Goal: Task Accomplishment & Management: Use online tool/utility

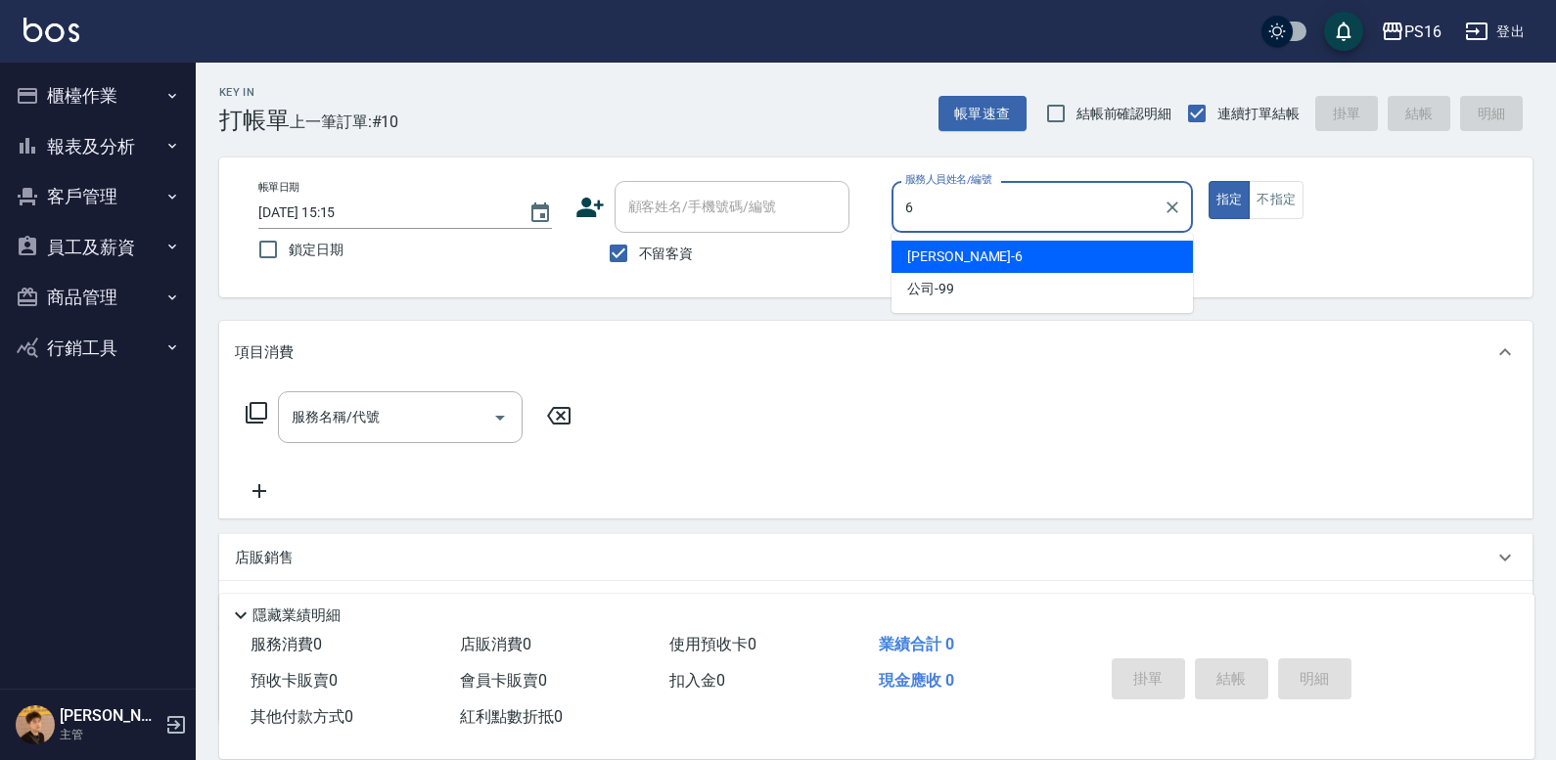
type input "6"
type button "true"
type input "[PERSON_NAME]-6"
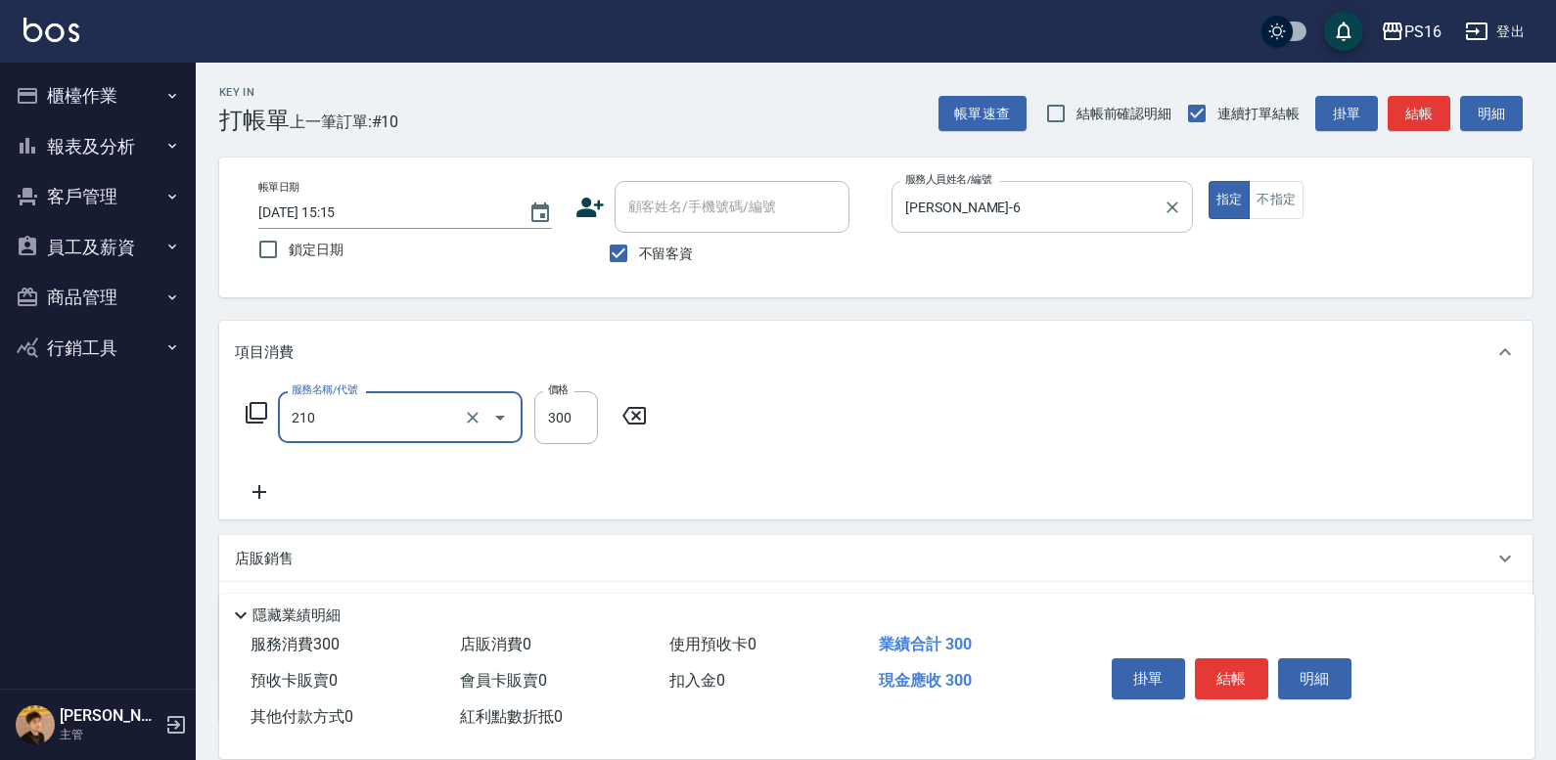
type input "[PERSON_NAME]洗髮精(210)"
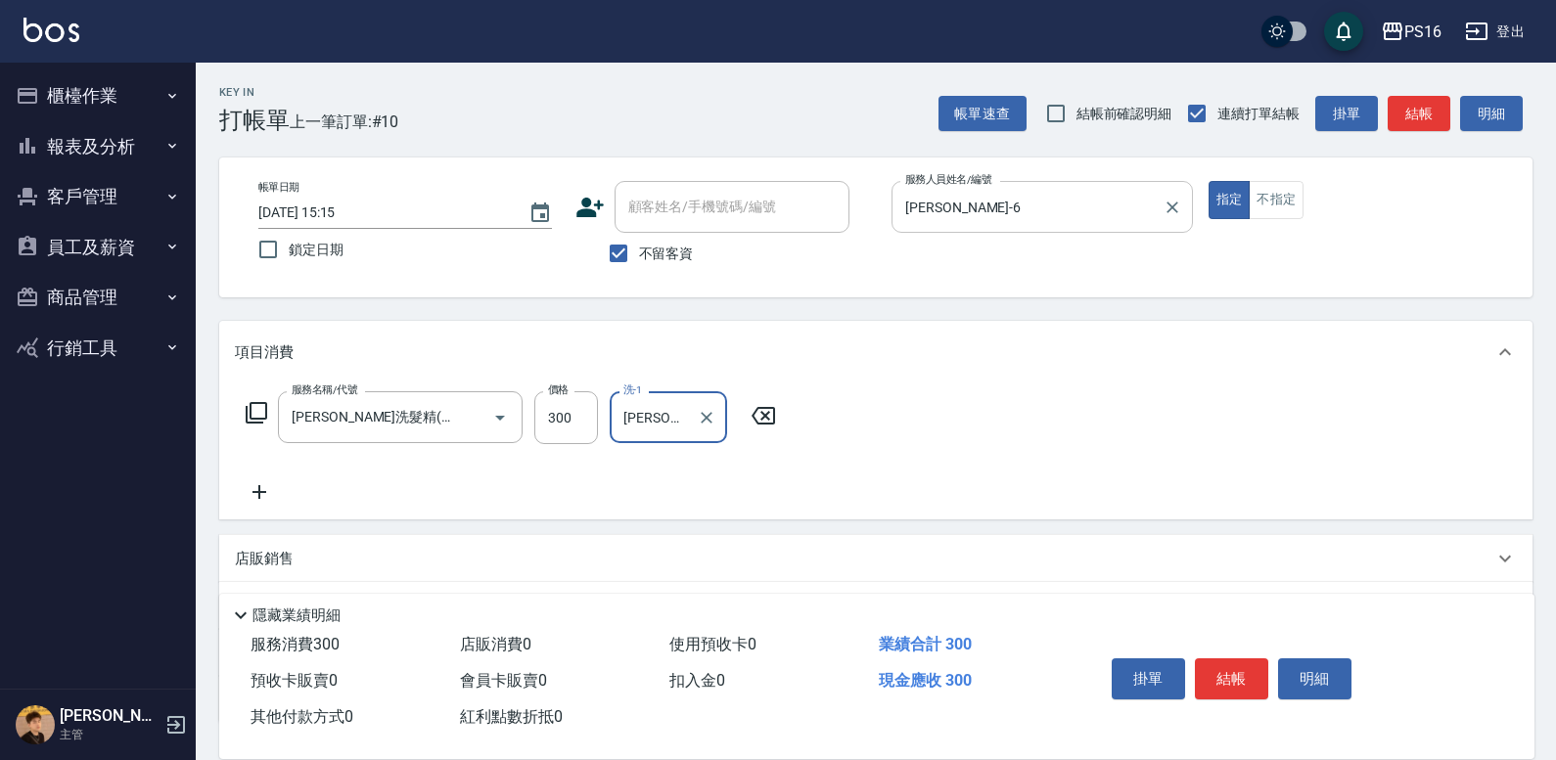
type input "[PERSON_NAME]-20"
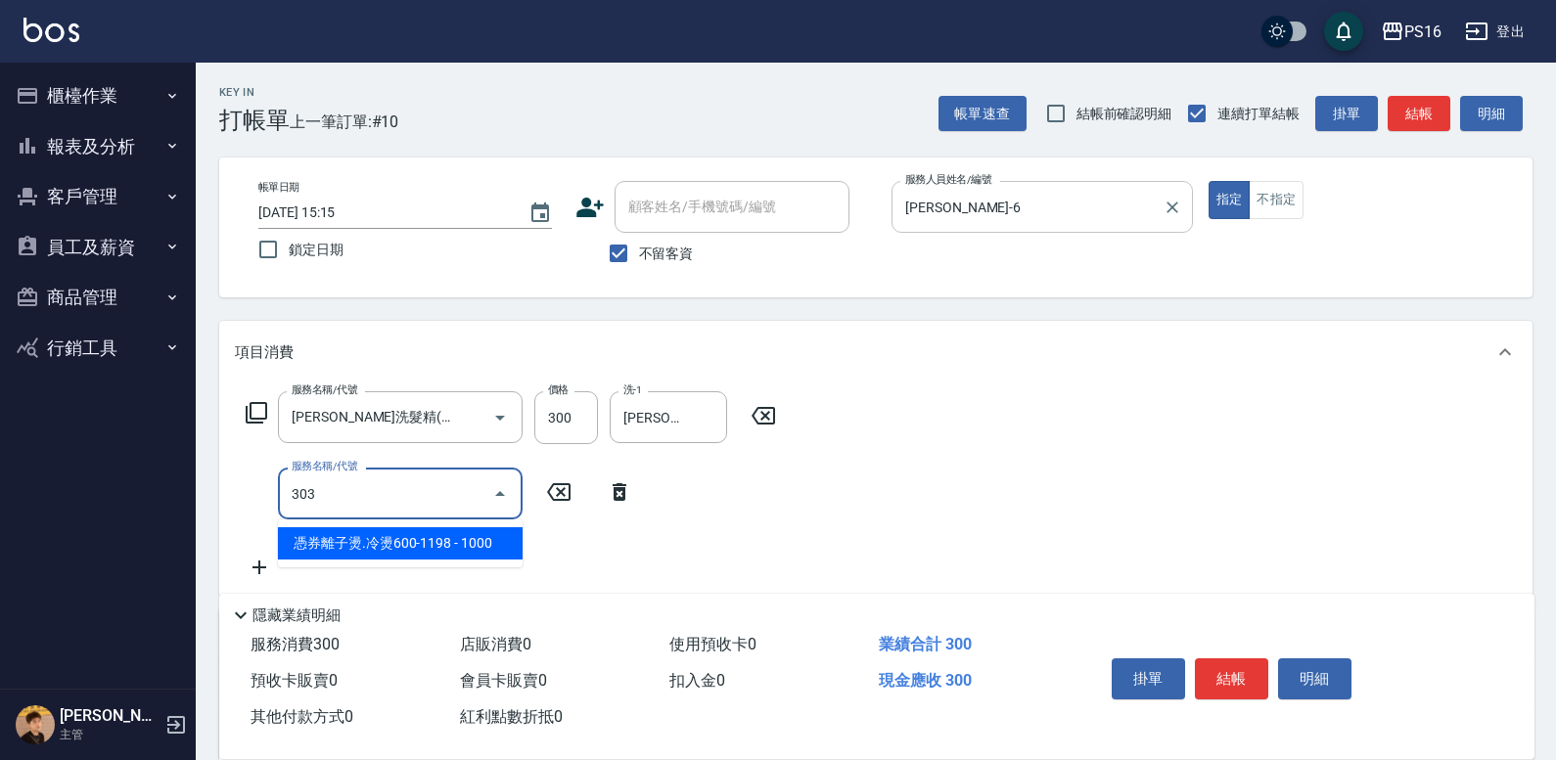
type input "憑券離子燙.冷燙600-1198(303)"
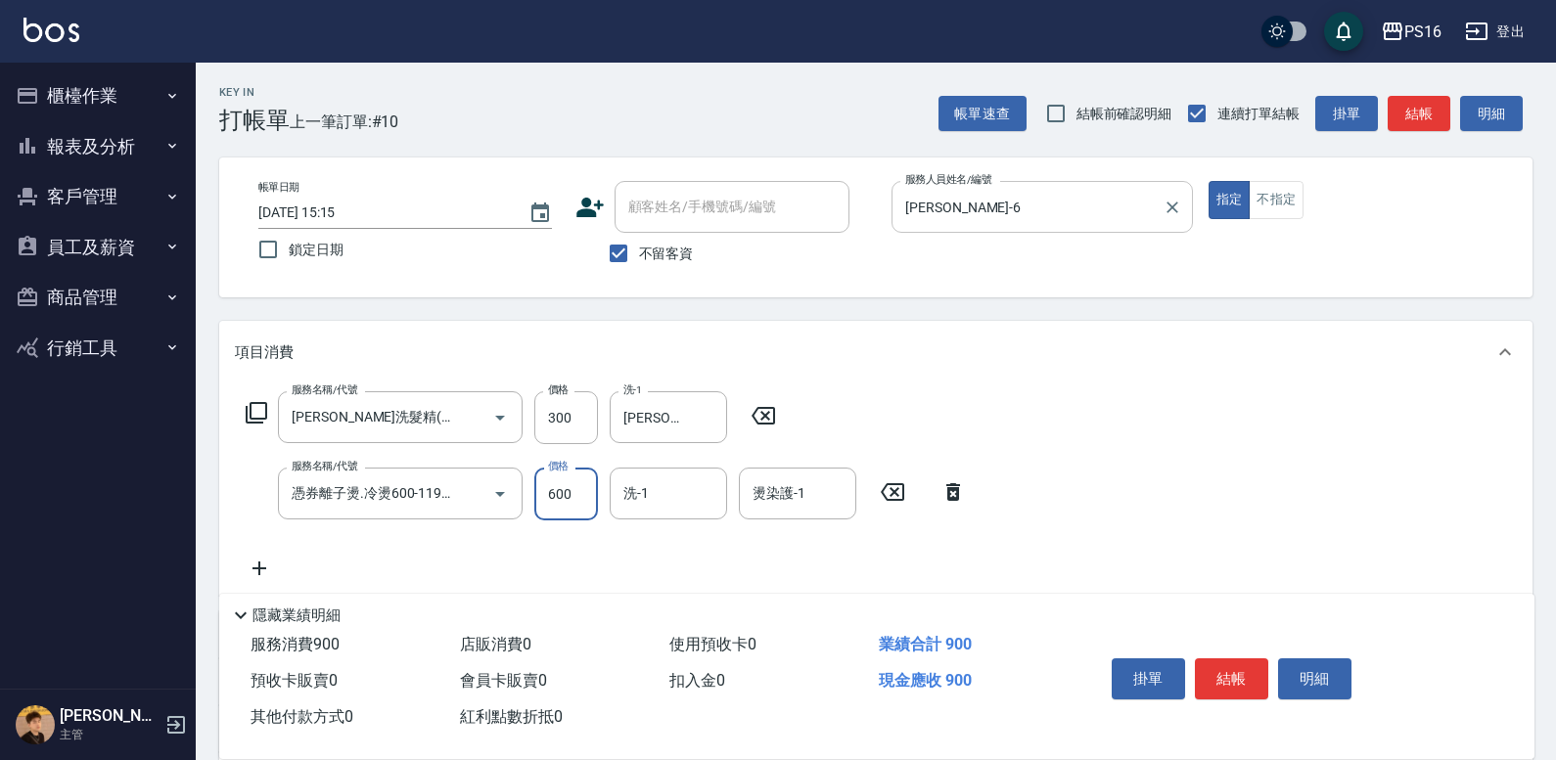
type input "600"
type input "[PERSON_NAME]-20"
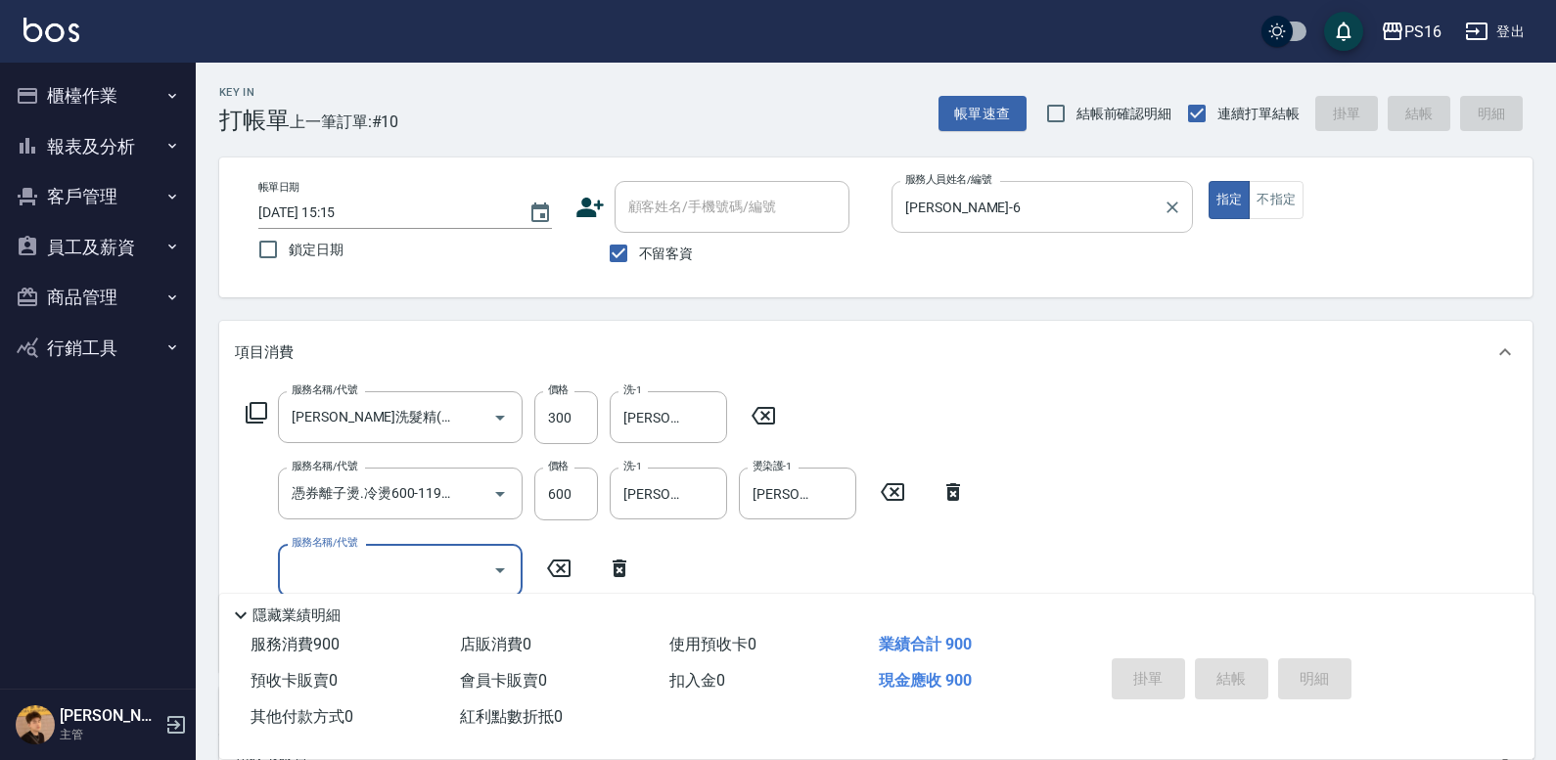
type input "[DATE] 16:32"
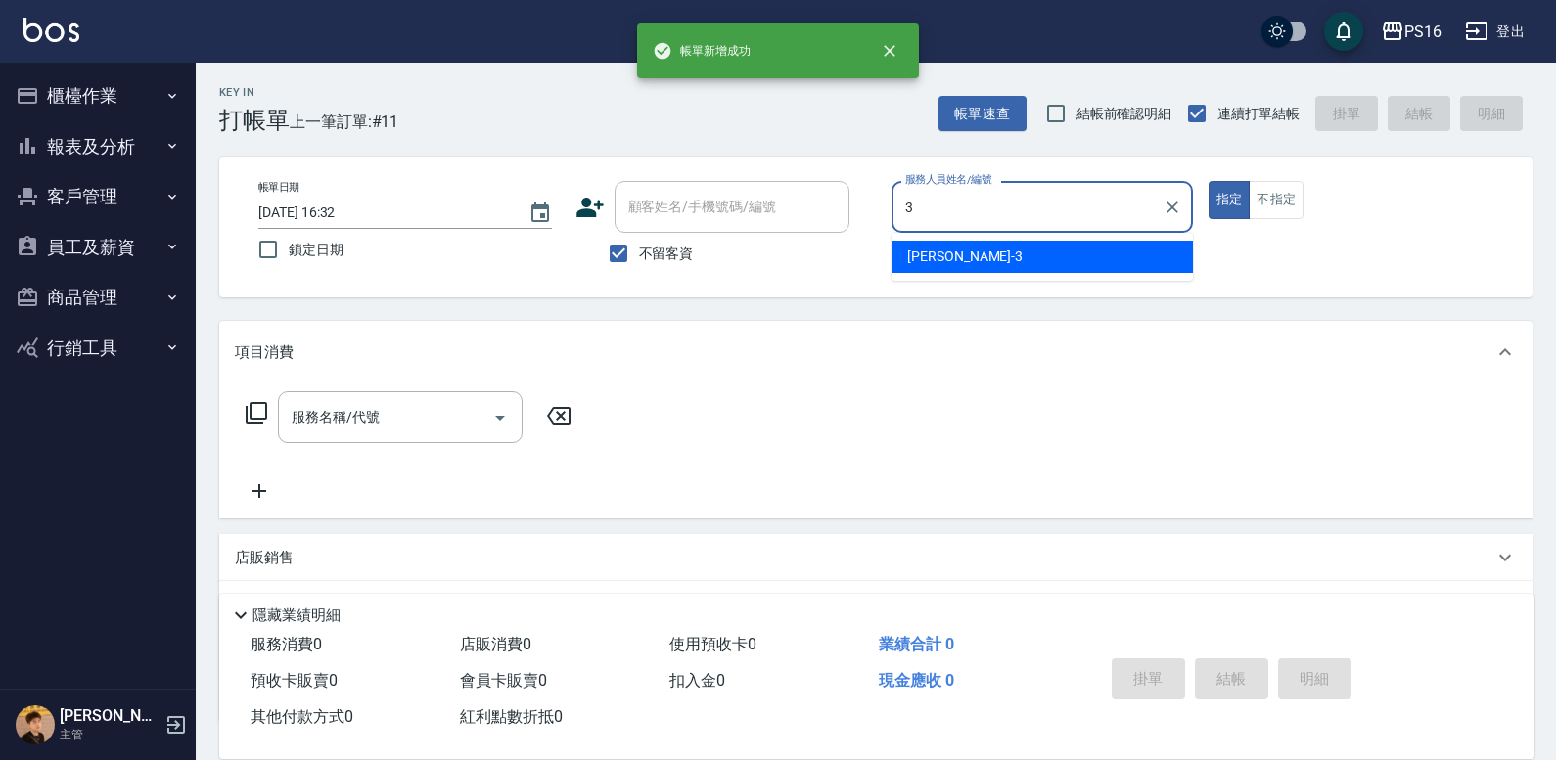
type input "[PERSON_NAME]-3"
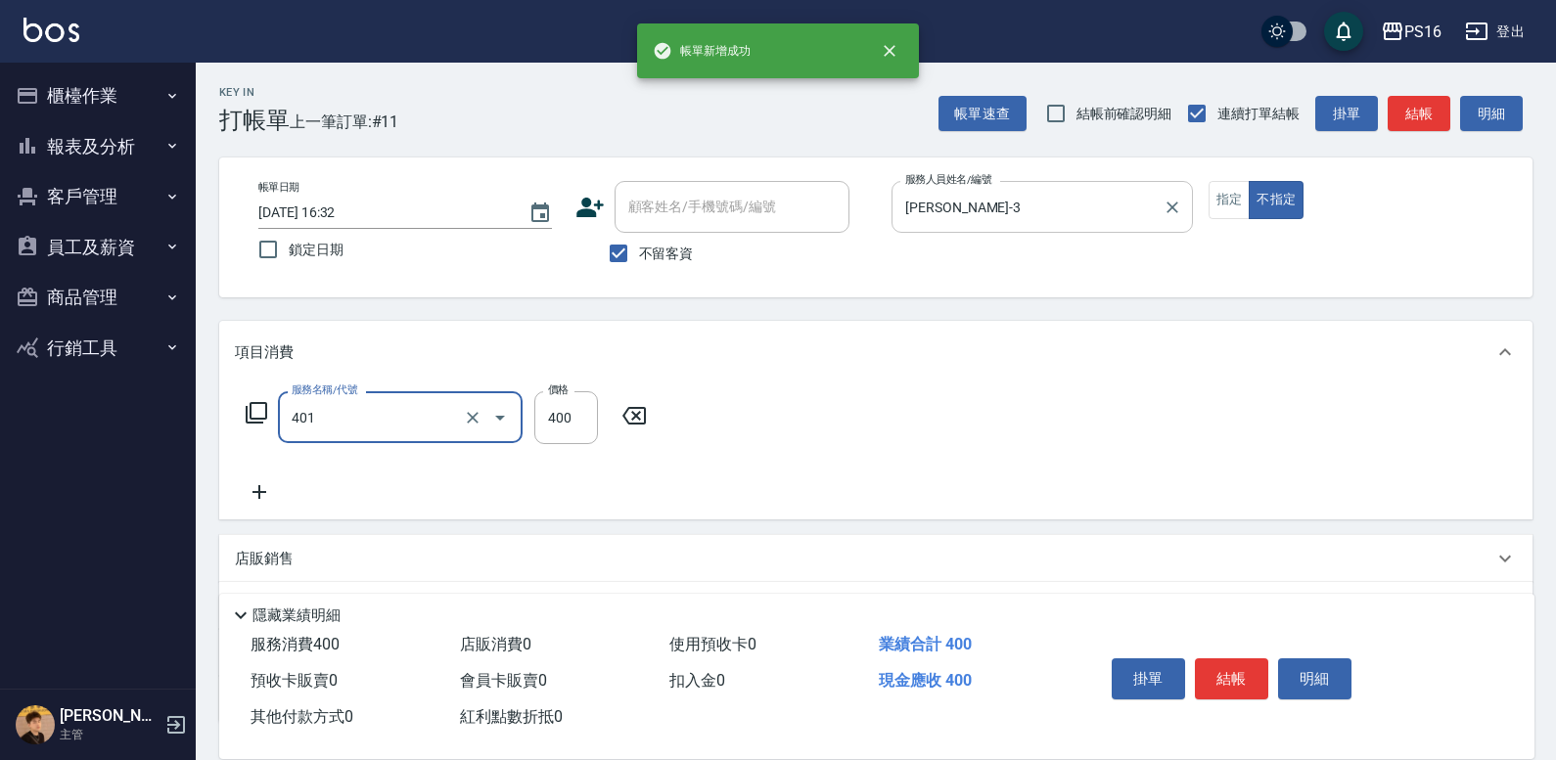
type input "剪髮(401)"
type input "50"
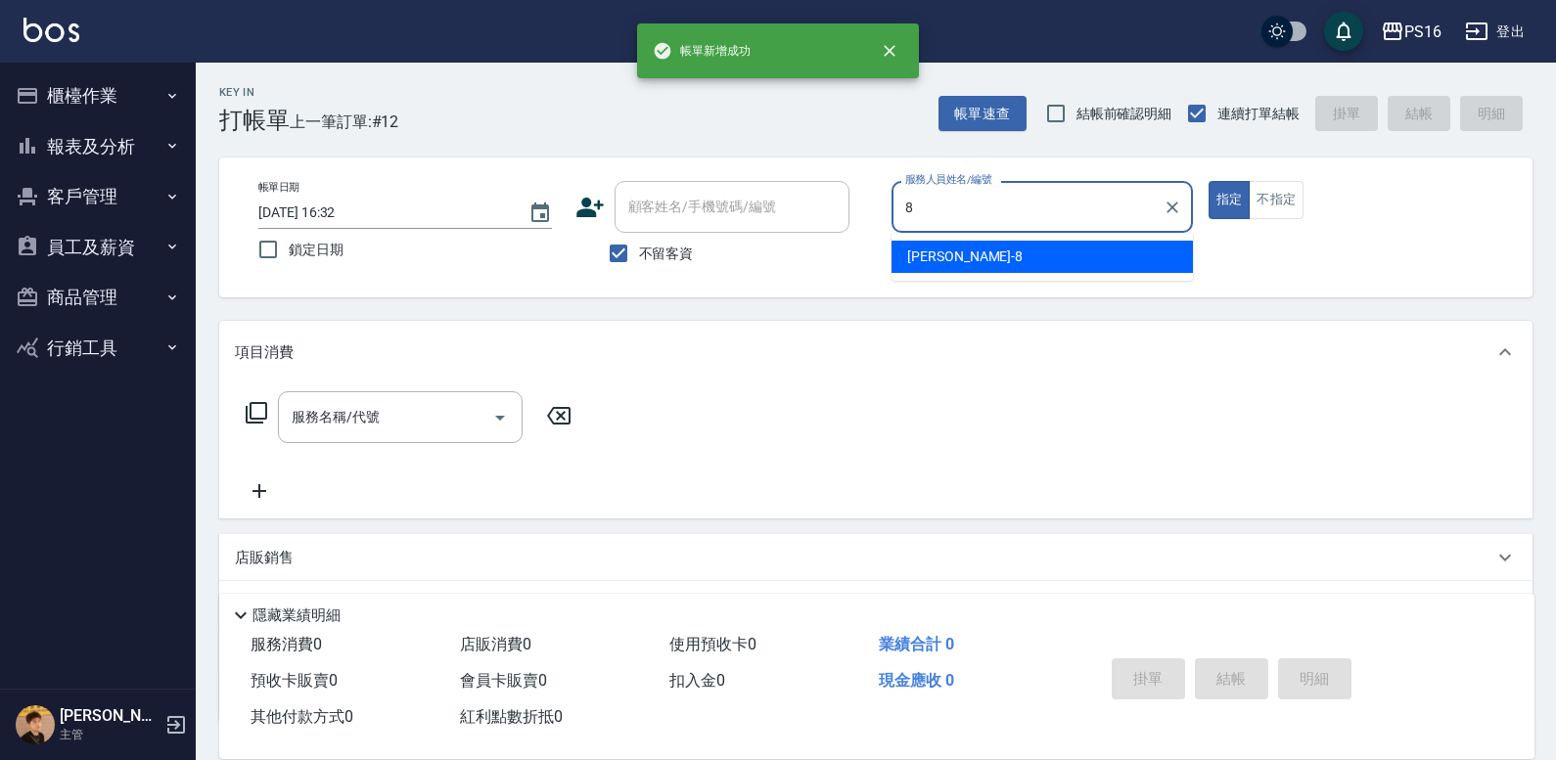
type input "[PERSON_NAME]-8"
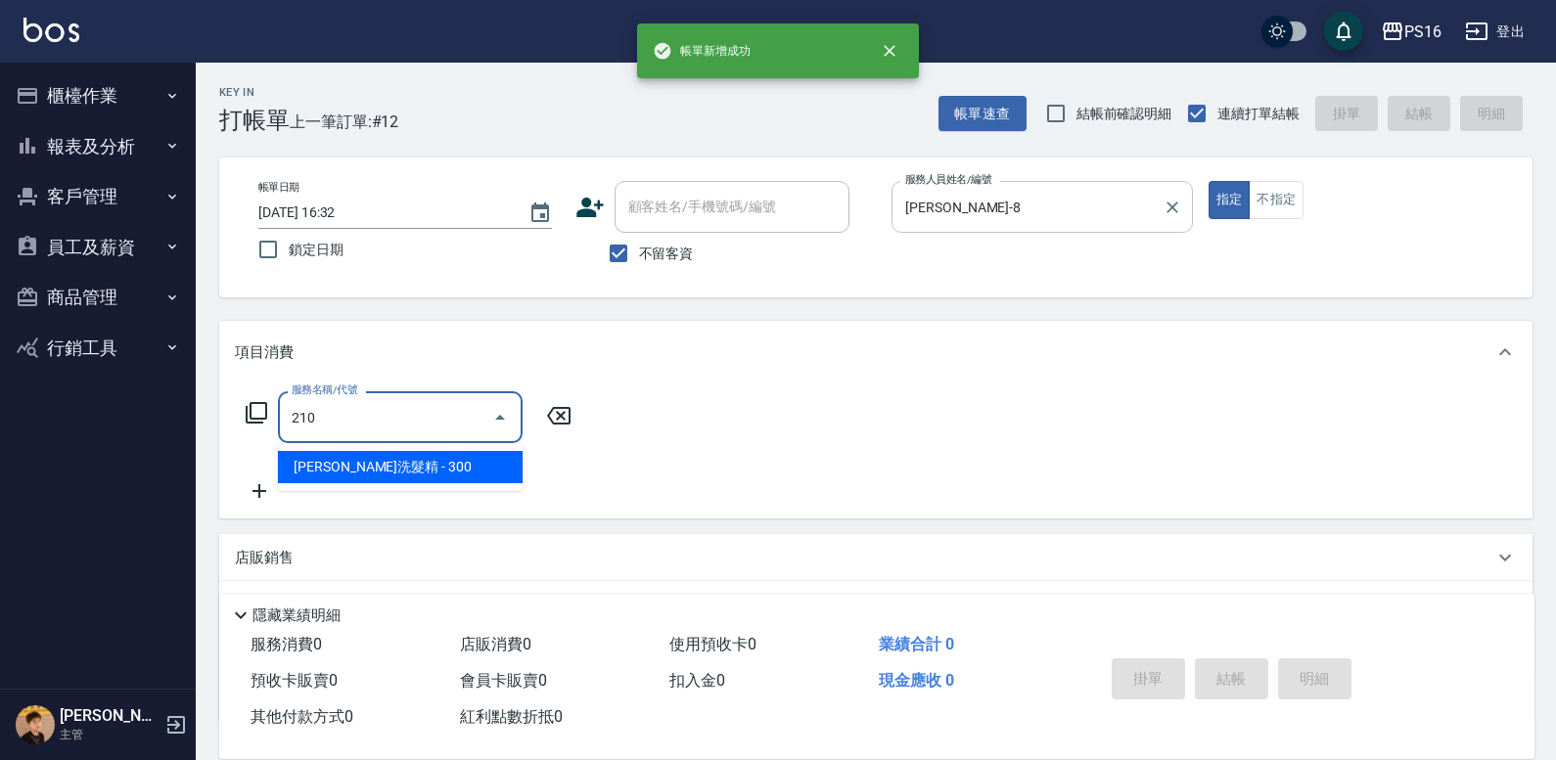
type input "[PERSON_NAME]洗髮精(210)"
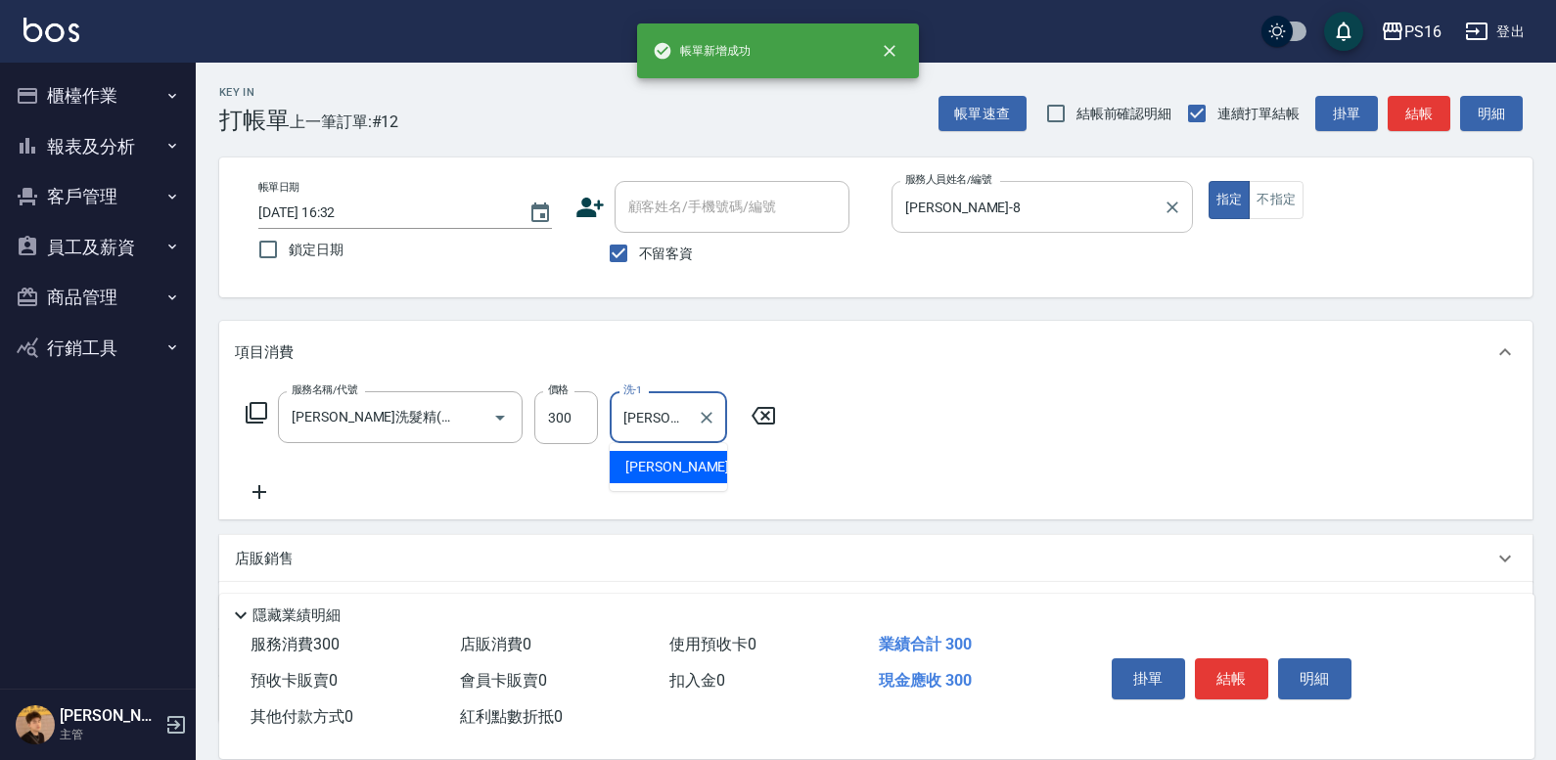
type input "[PERSON_NAME]-3"
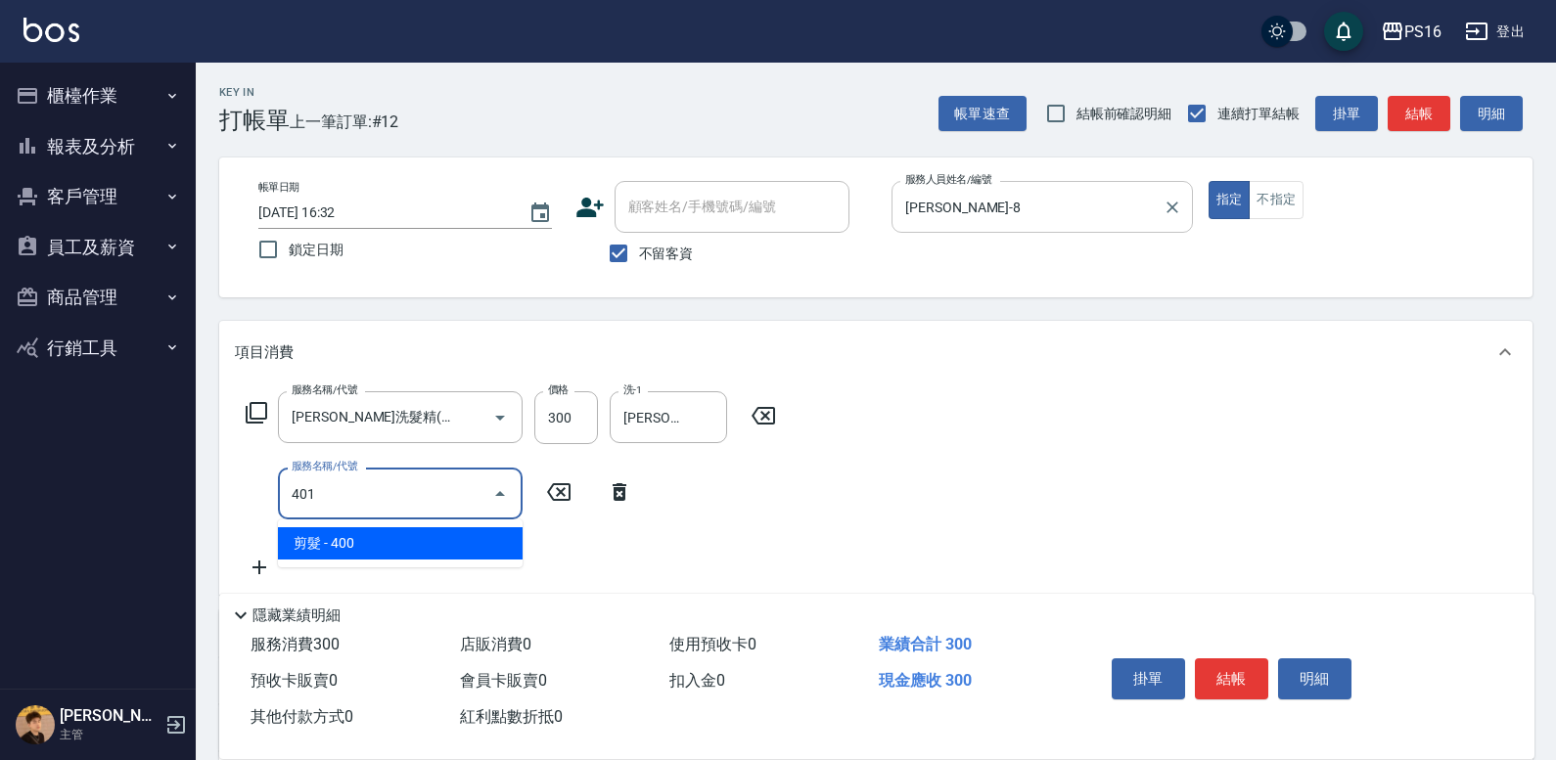
type input "剪髮(401)"
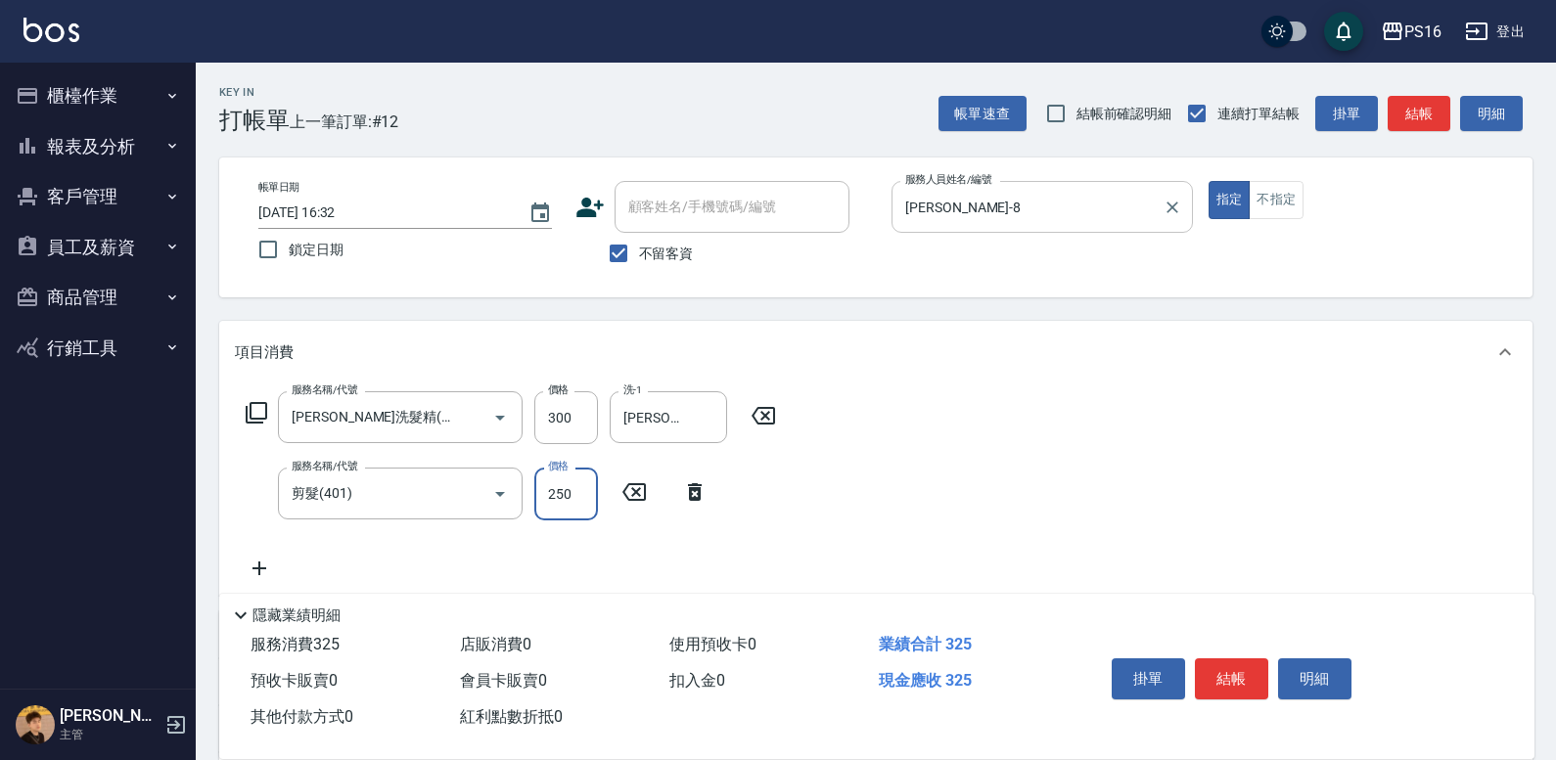
type input "250"
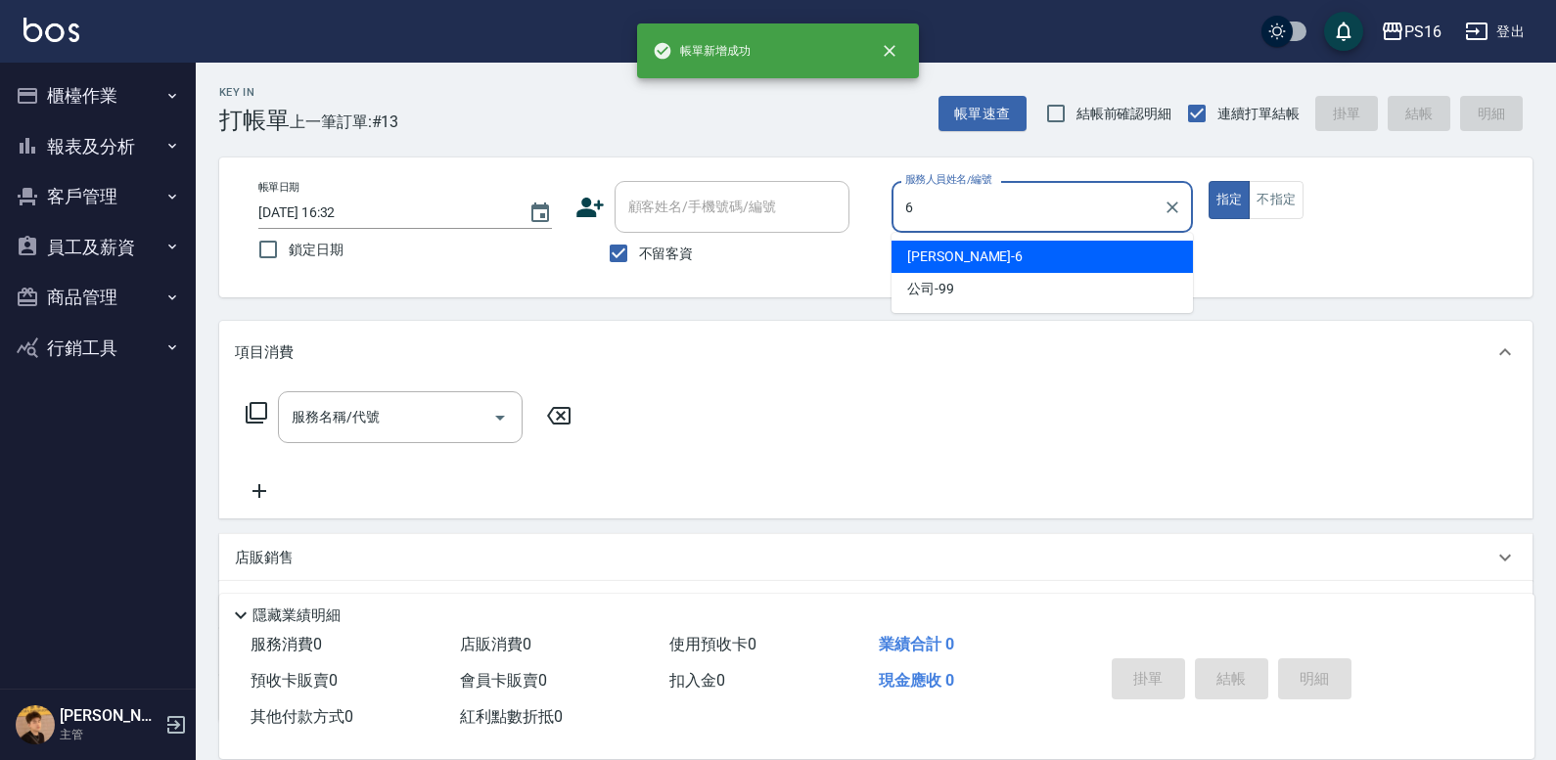
type input "[PERSON_NAME]-6"
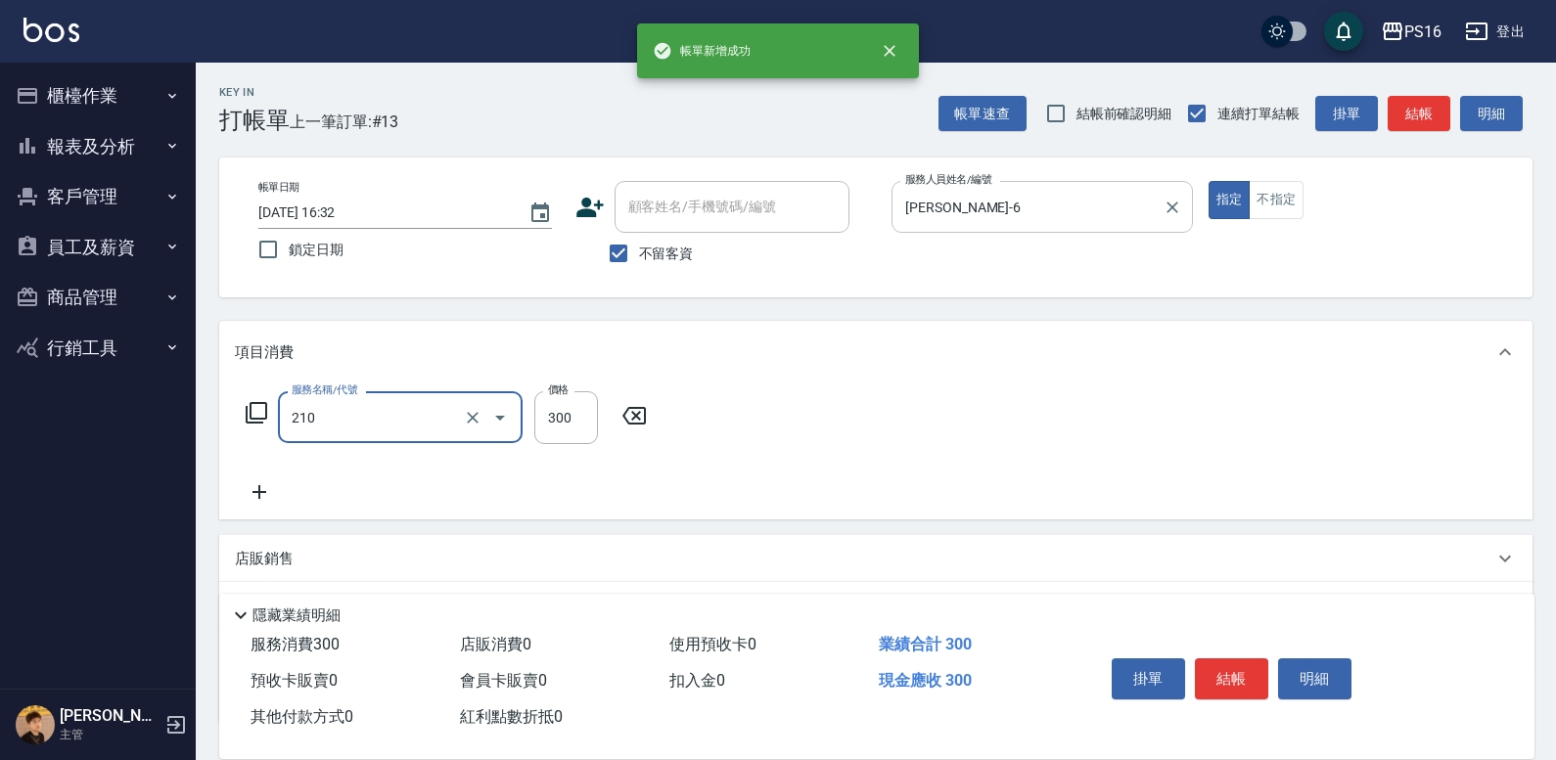
type input "[PERSON_NAME]洗髮精(210)"
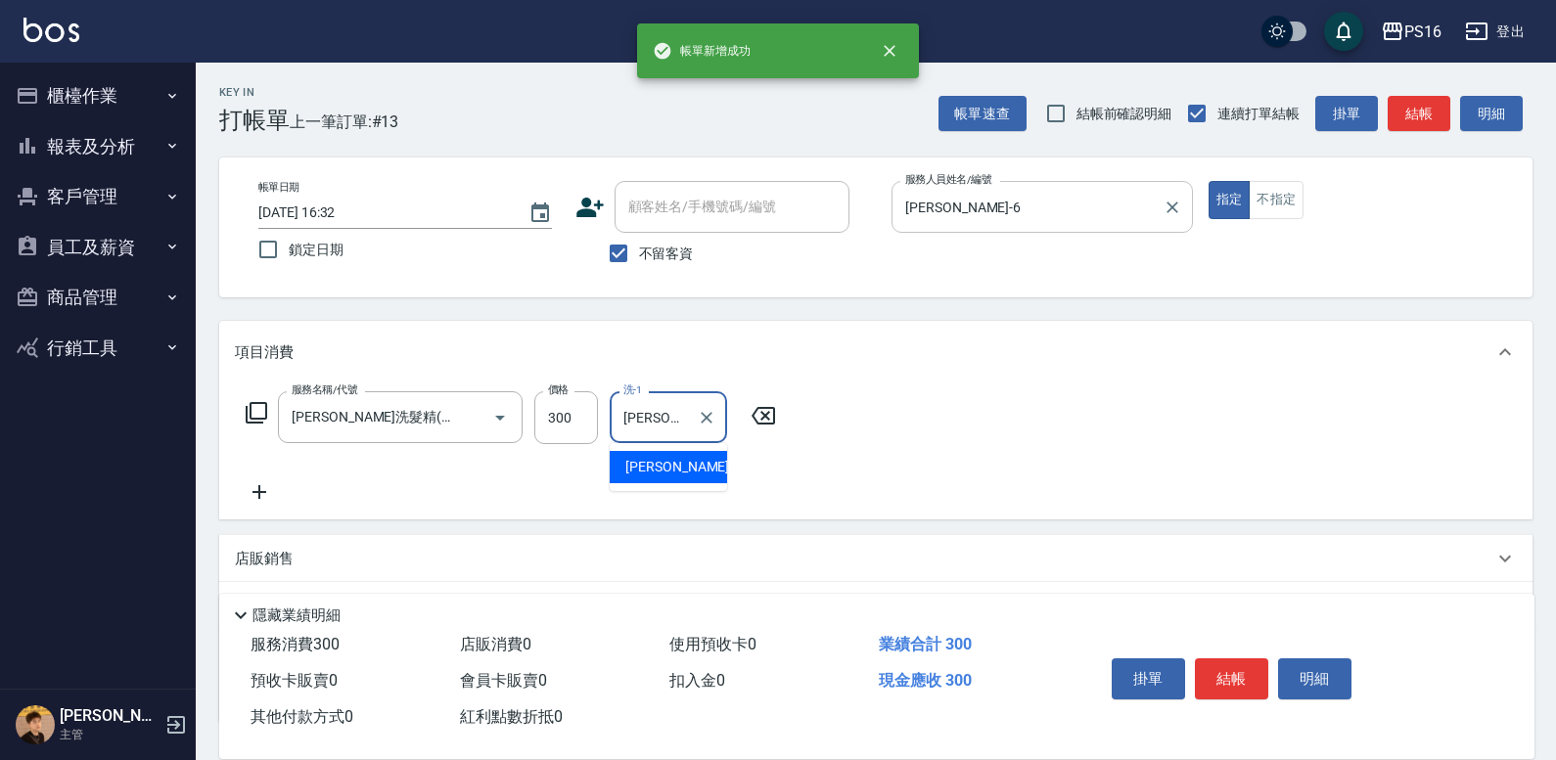
type input "[PERSON_NAME]-3"
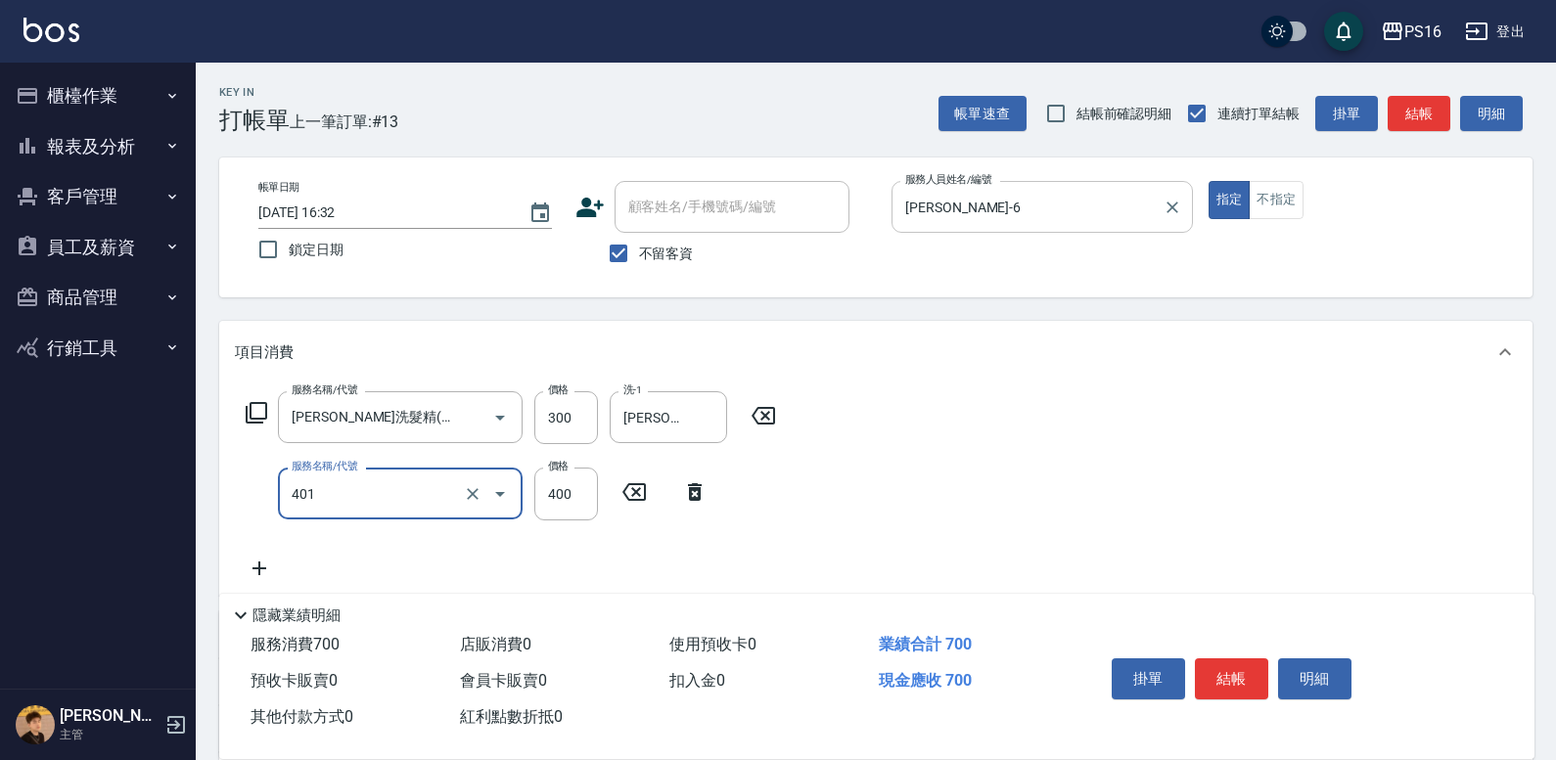
type input "剪髮(401)"
type input "100"
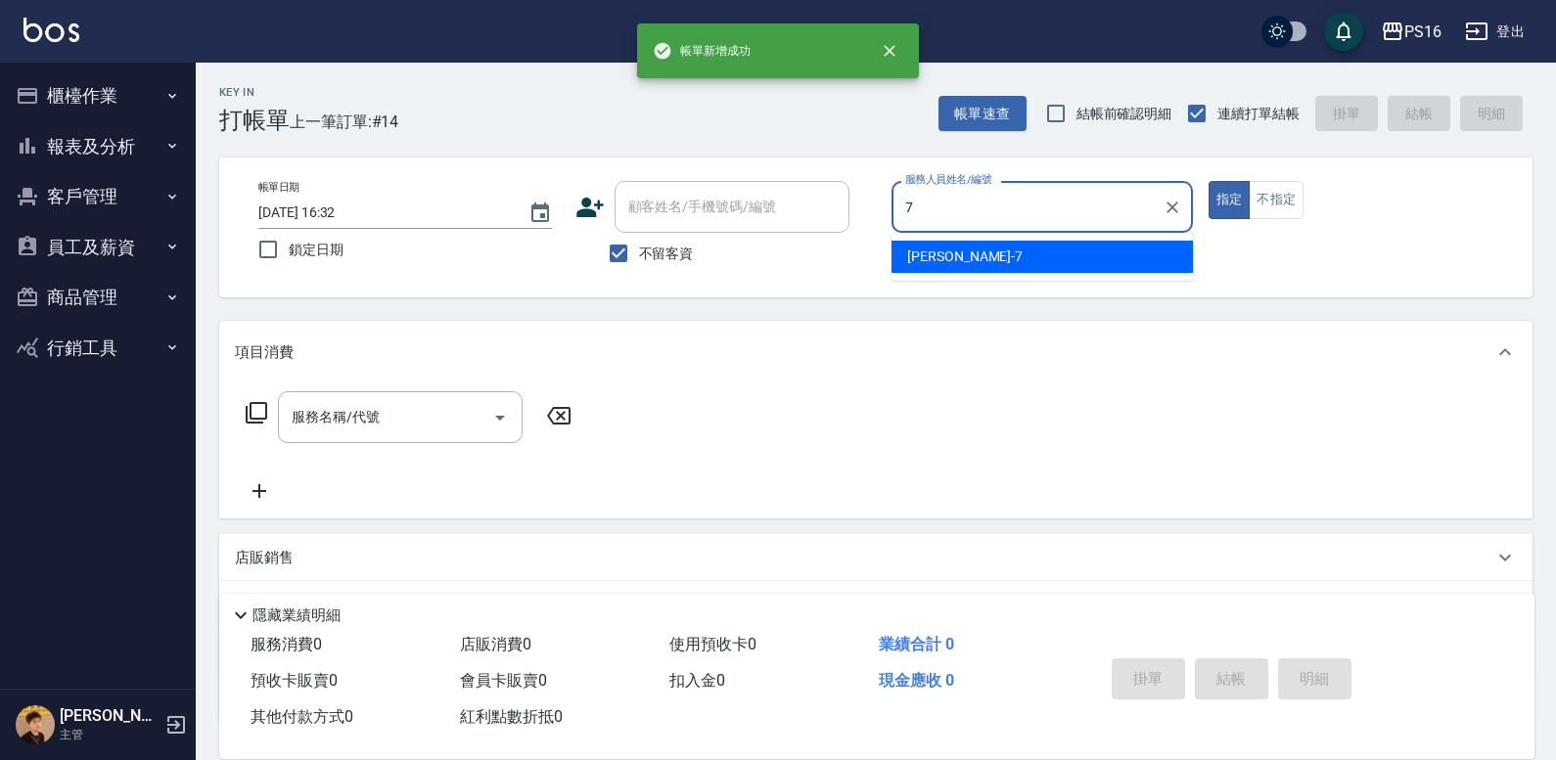
type input "[PERSON_NAME]-7"
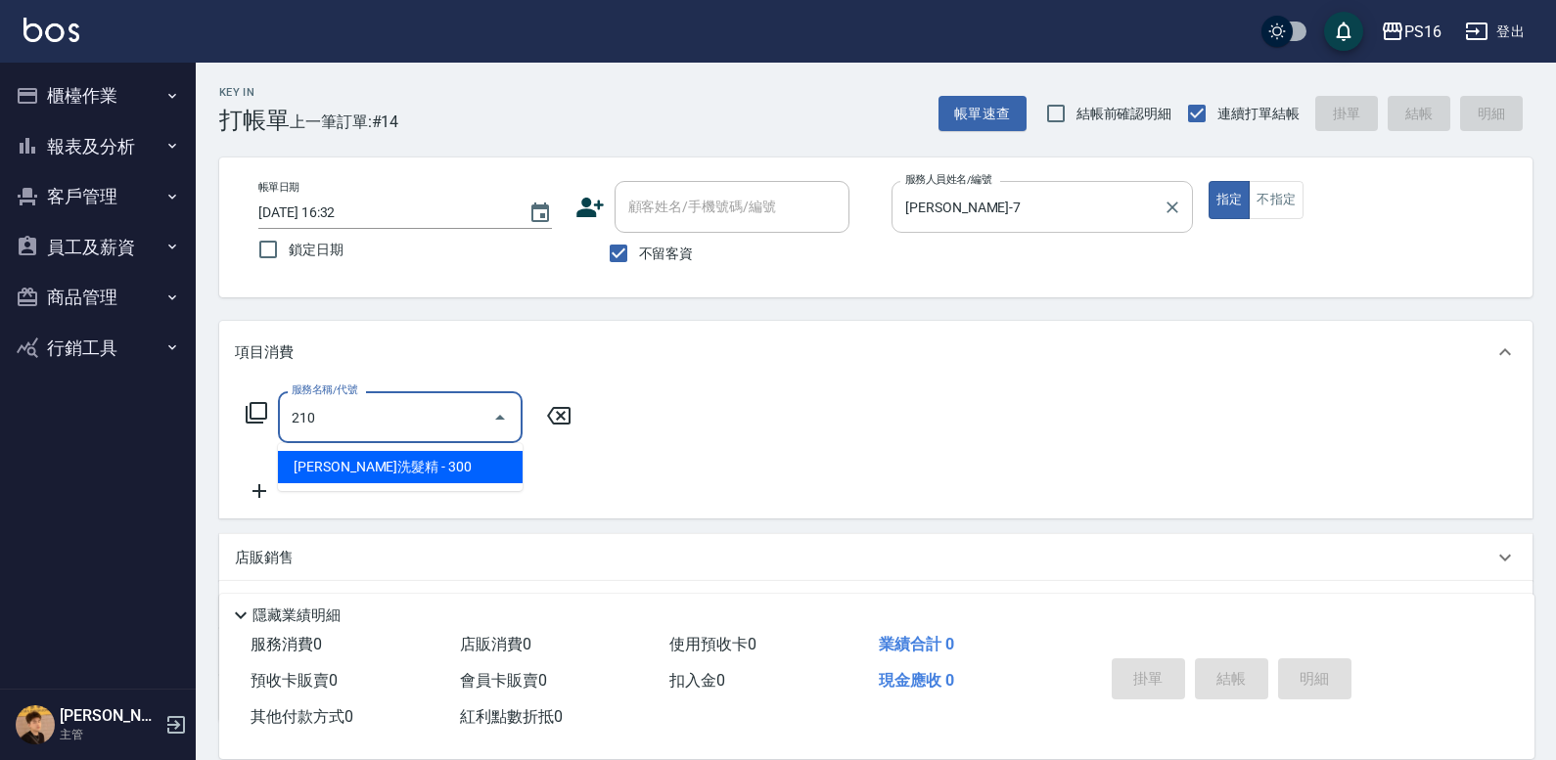
type input "[PERSON_NAME]洗髮精(210)"
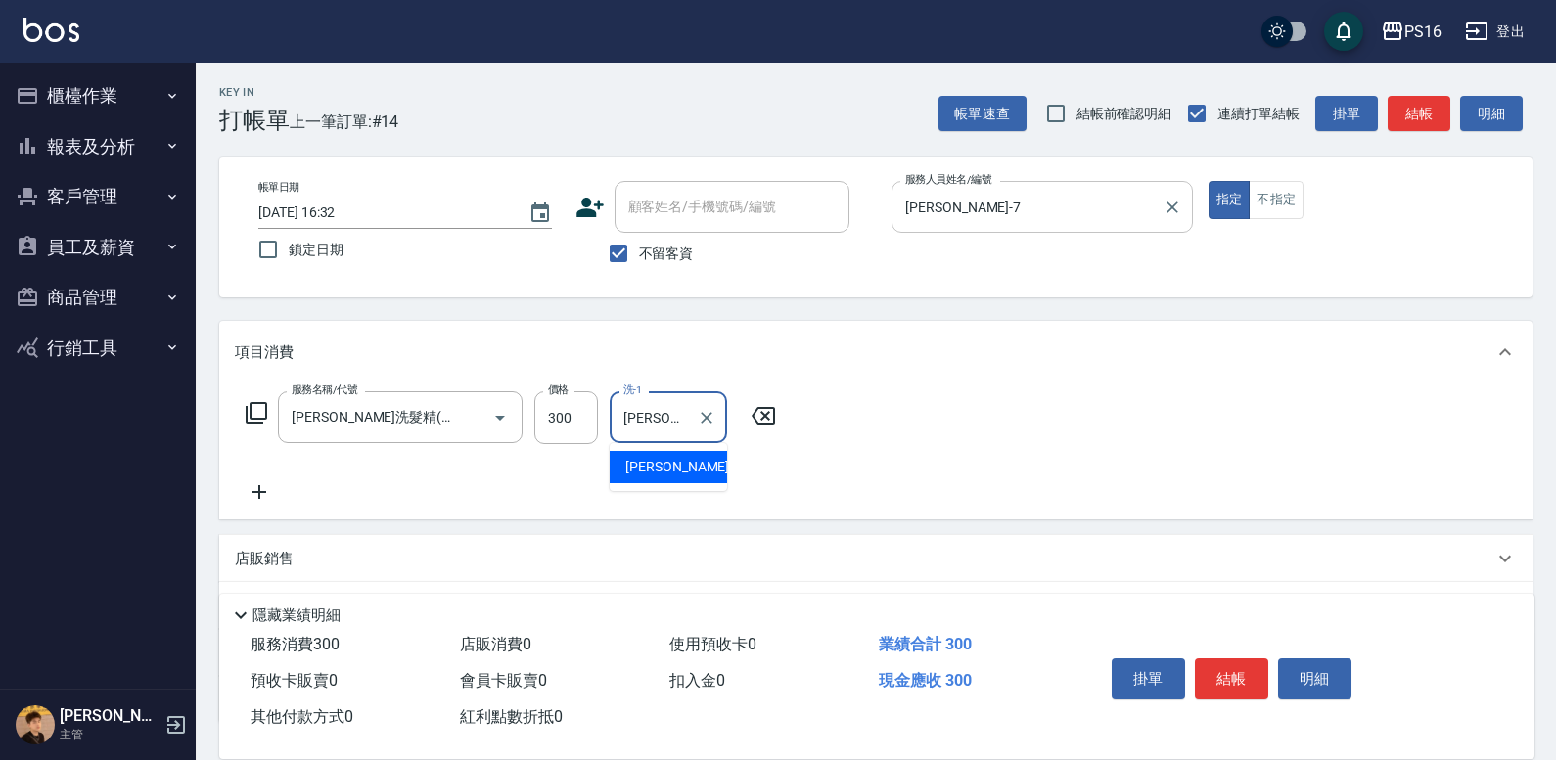
type input "[PERSON_NAME]-28"
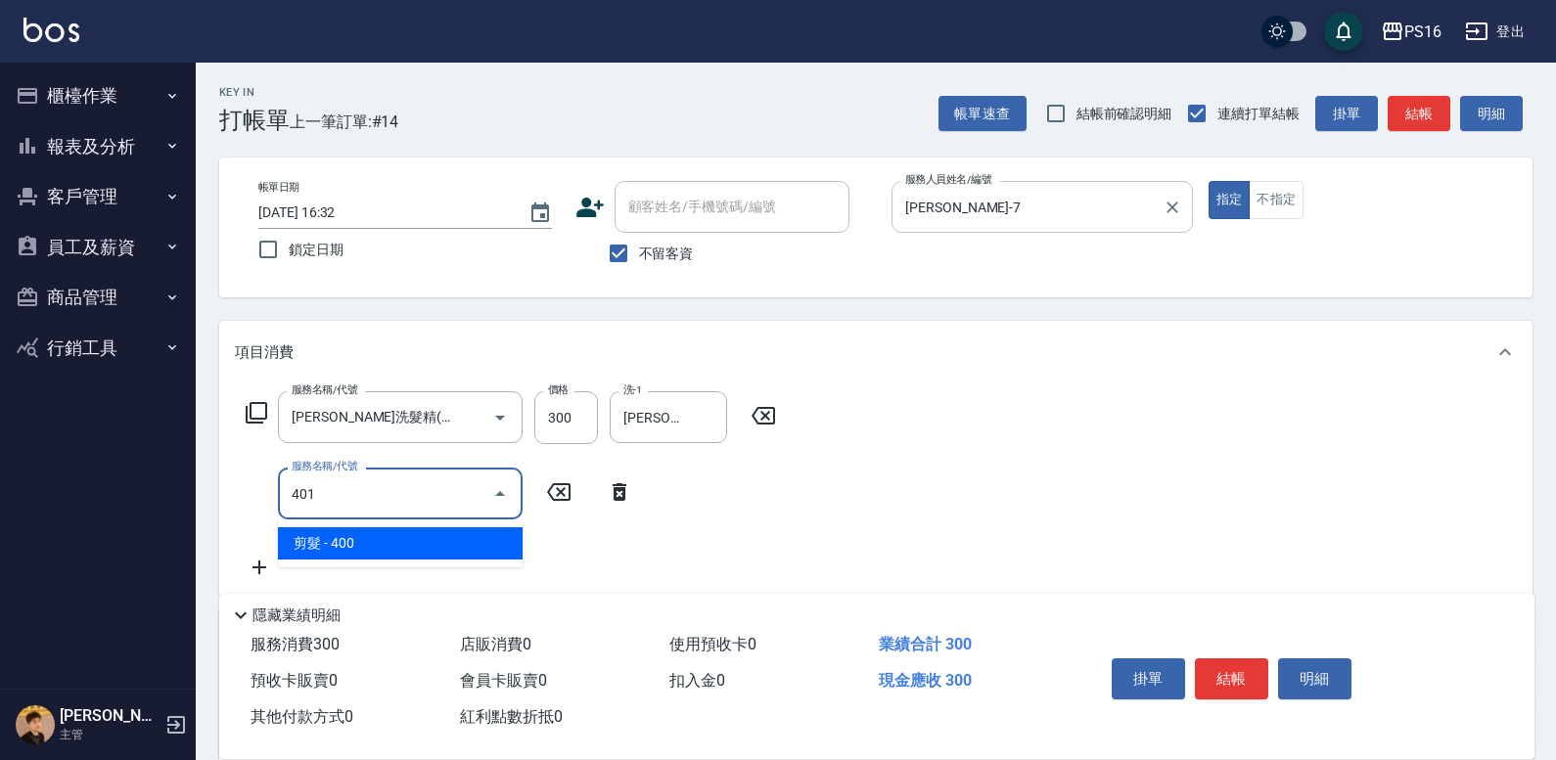
type input "剪髮(401)"
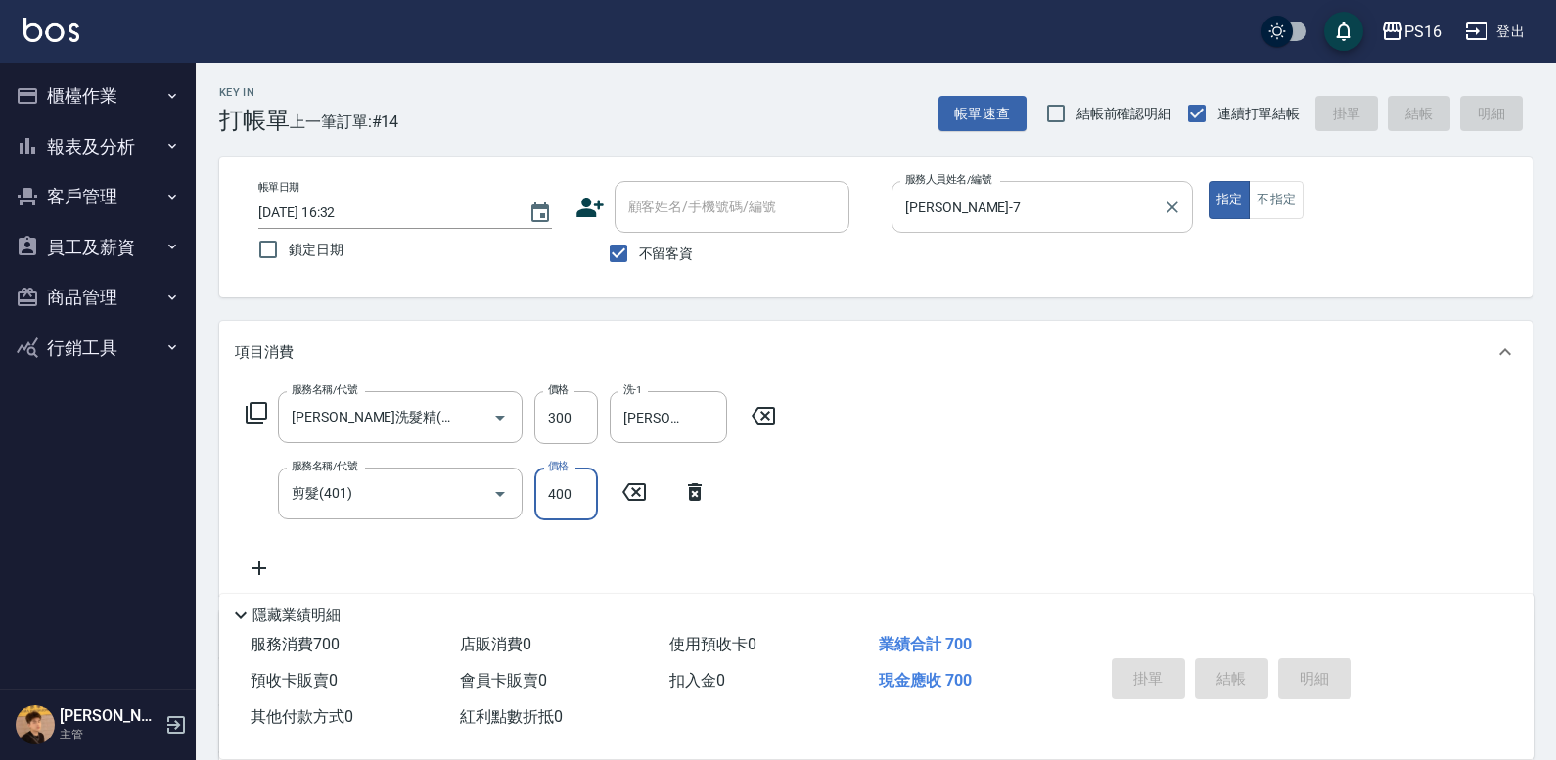
type input "[DATE] 16:33"
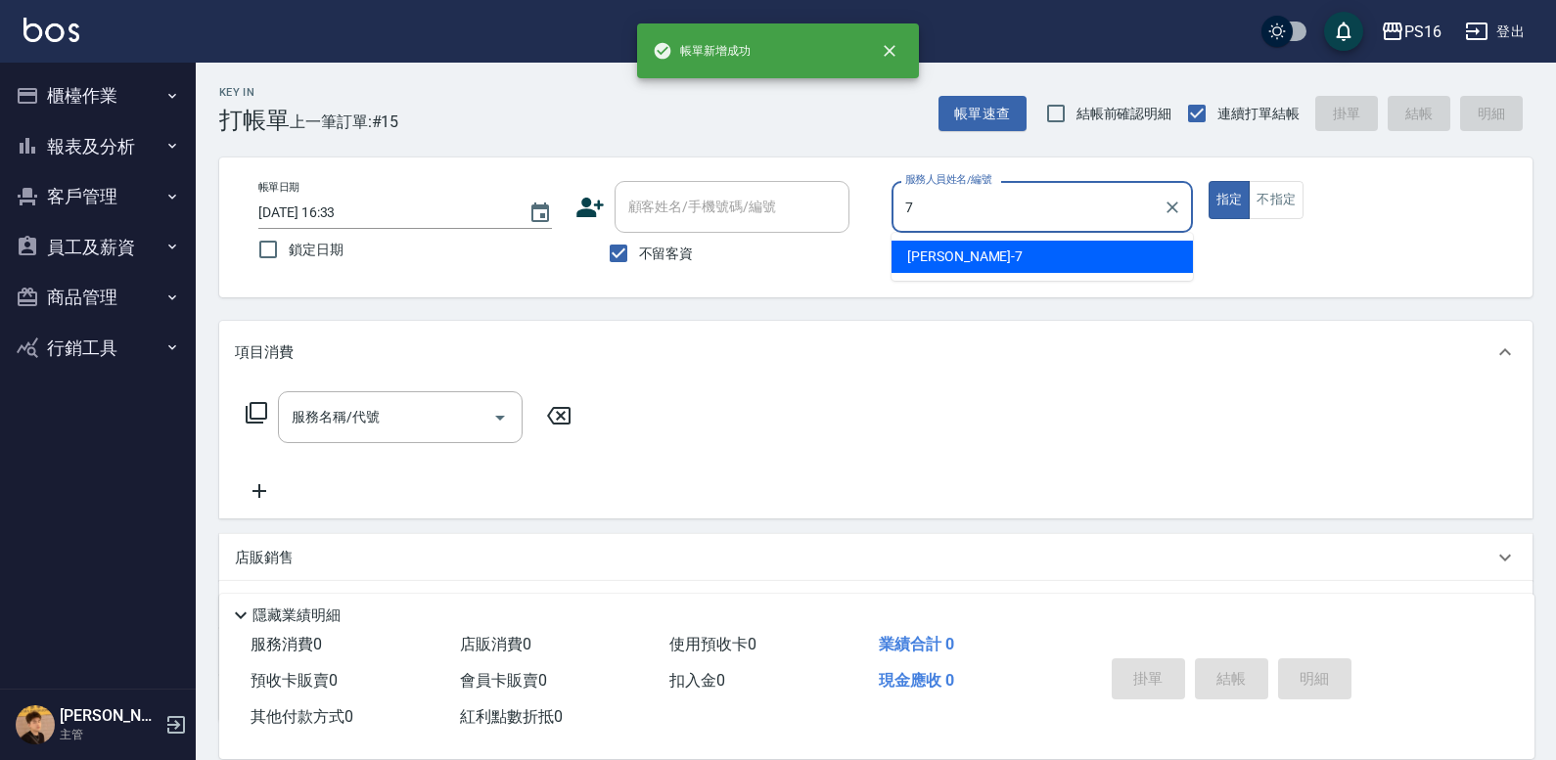
type input "[PERSON_NAME]-7"
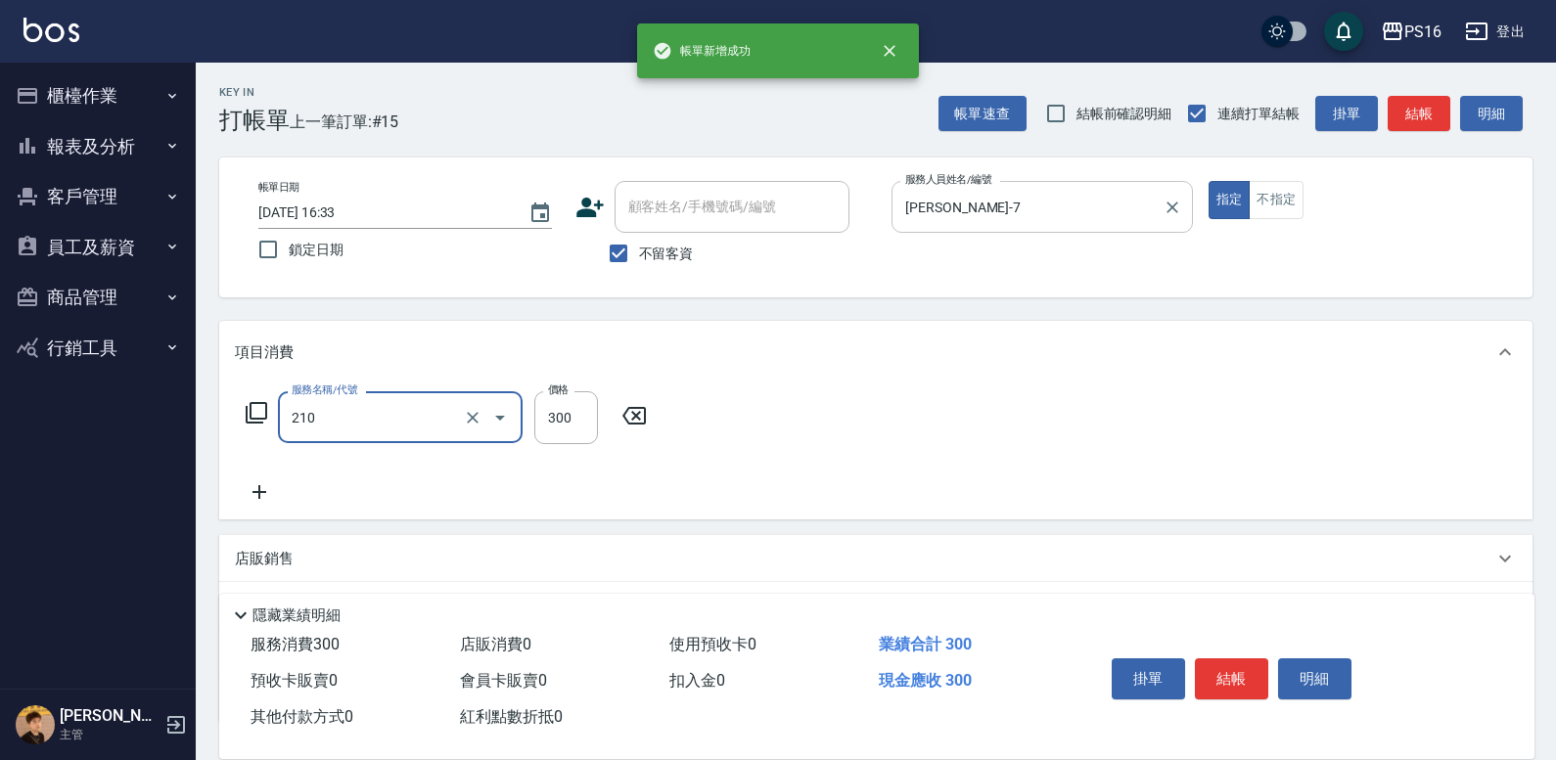
type input "[PERSON_NAME]洗髮精(210)"
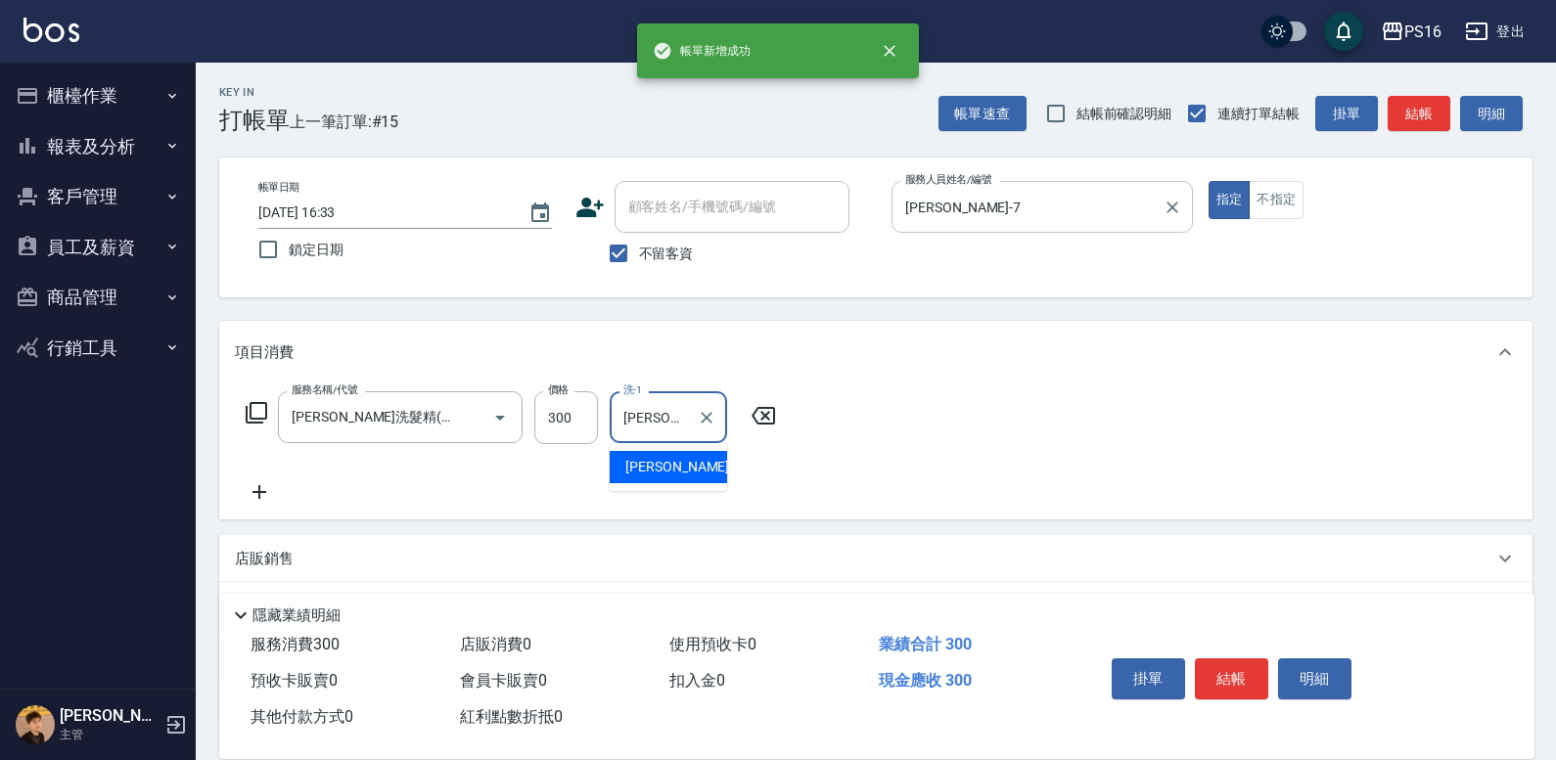
type input "[PERSON_NAME]-28"
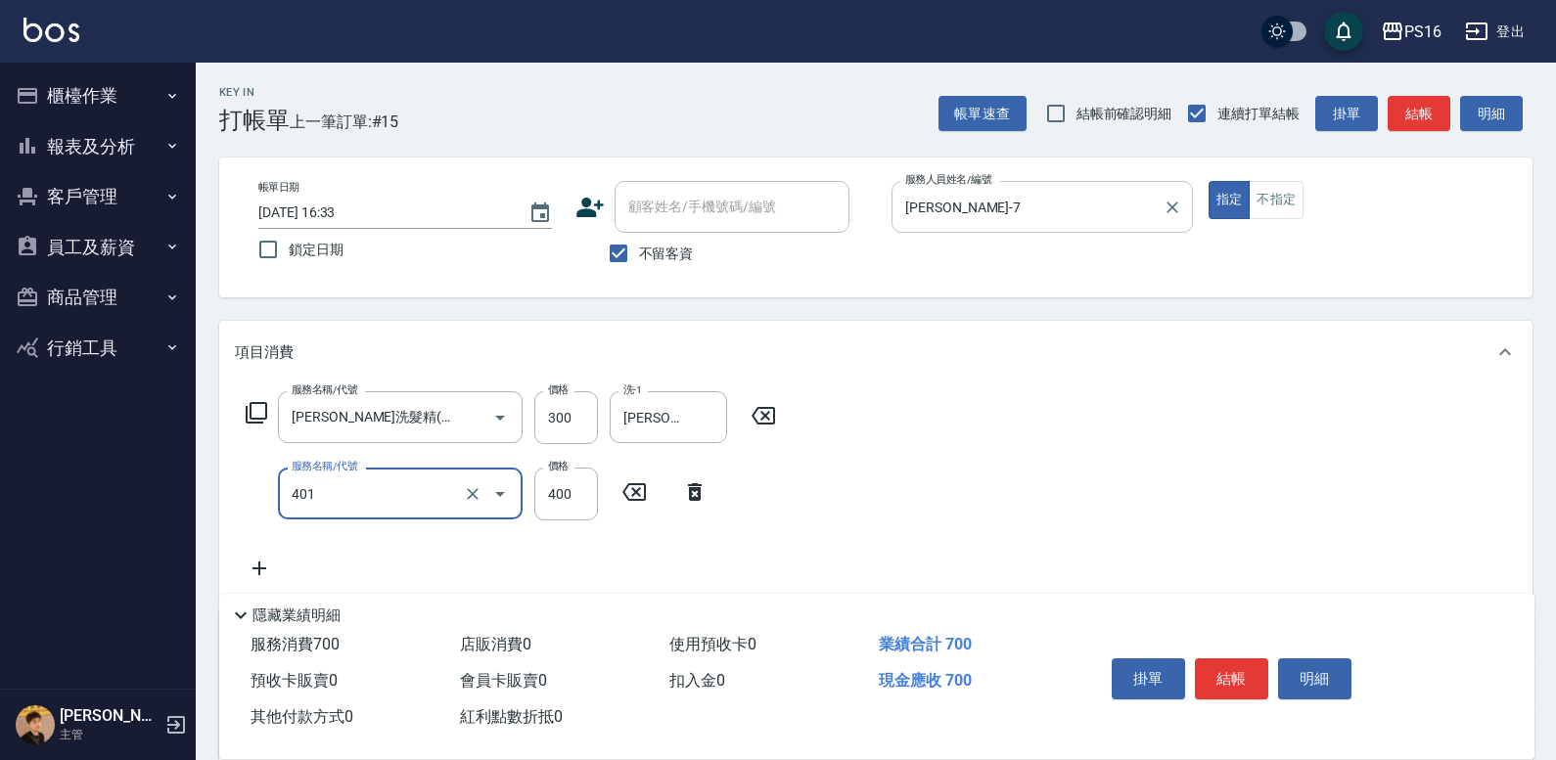
type input "剪髮(401)"
type input "200"
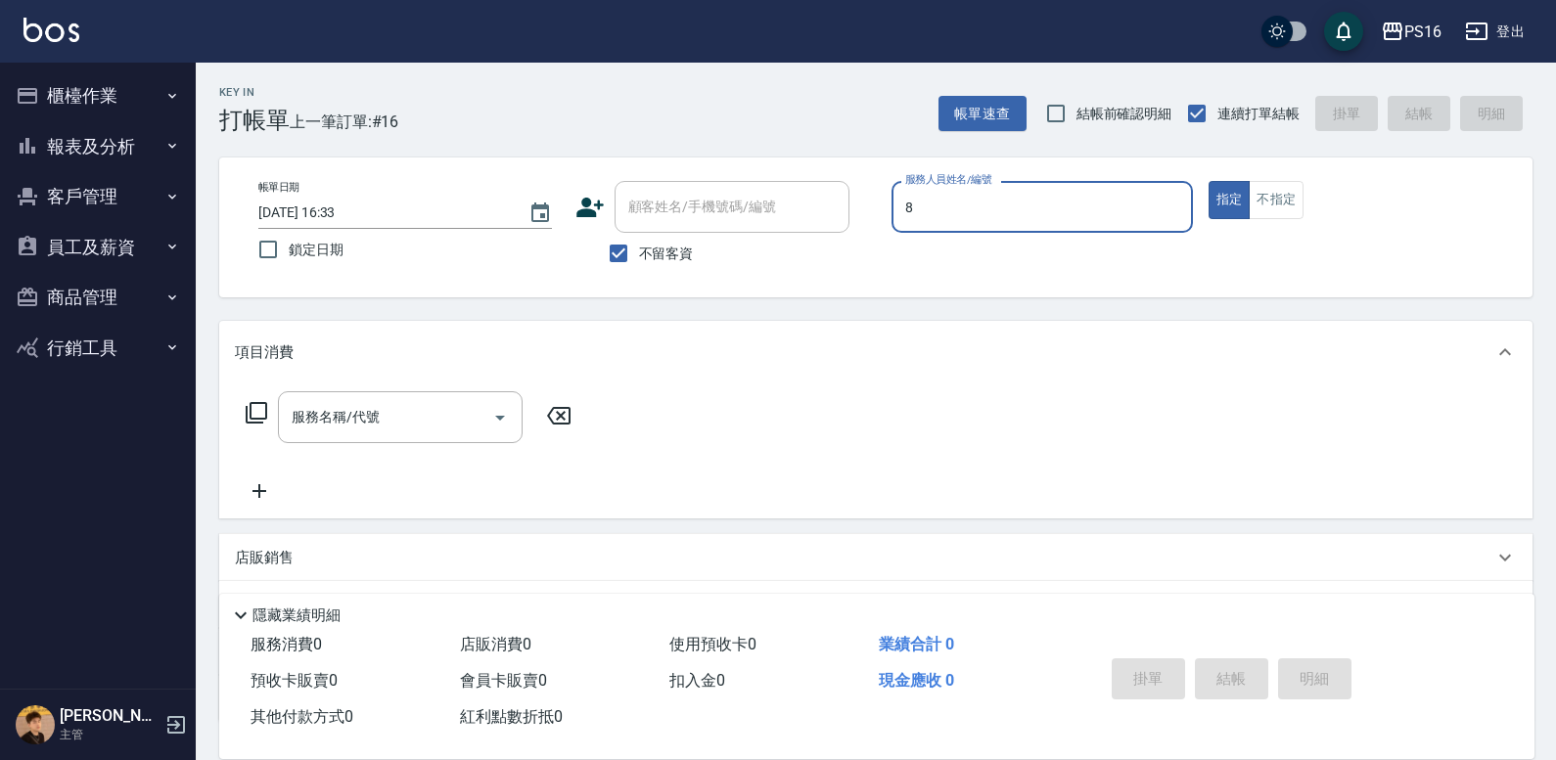
type input "[PERSON_NAME]-8"
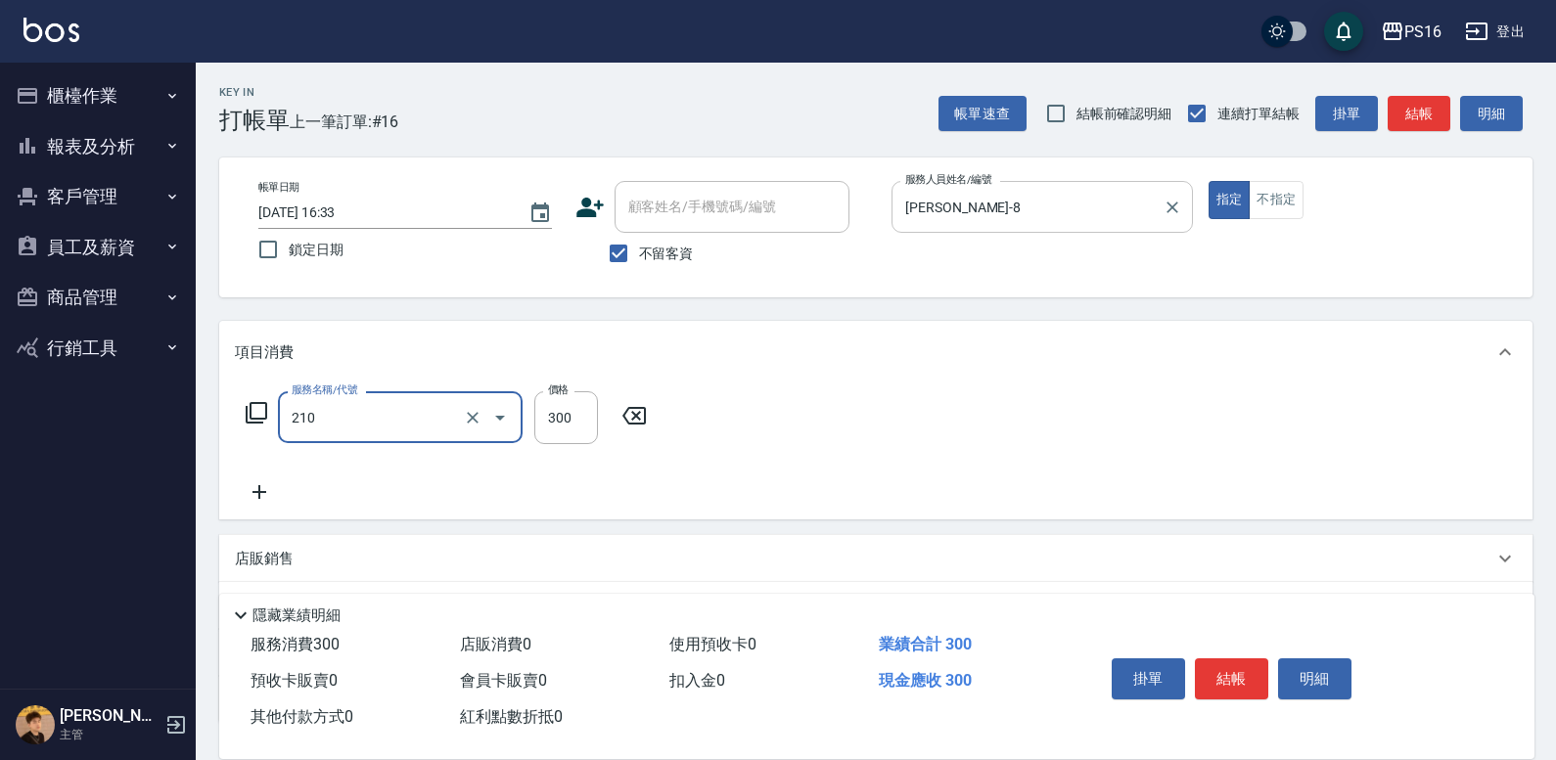
type input "[PERSON_NAME]洗髮精(210)"
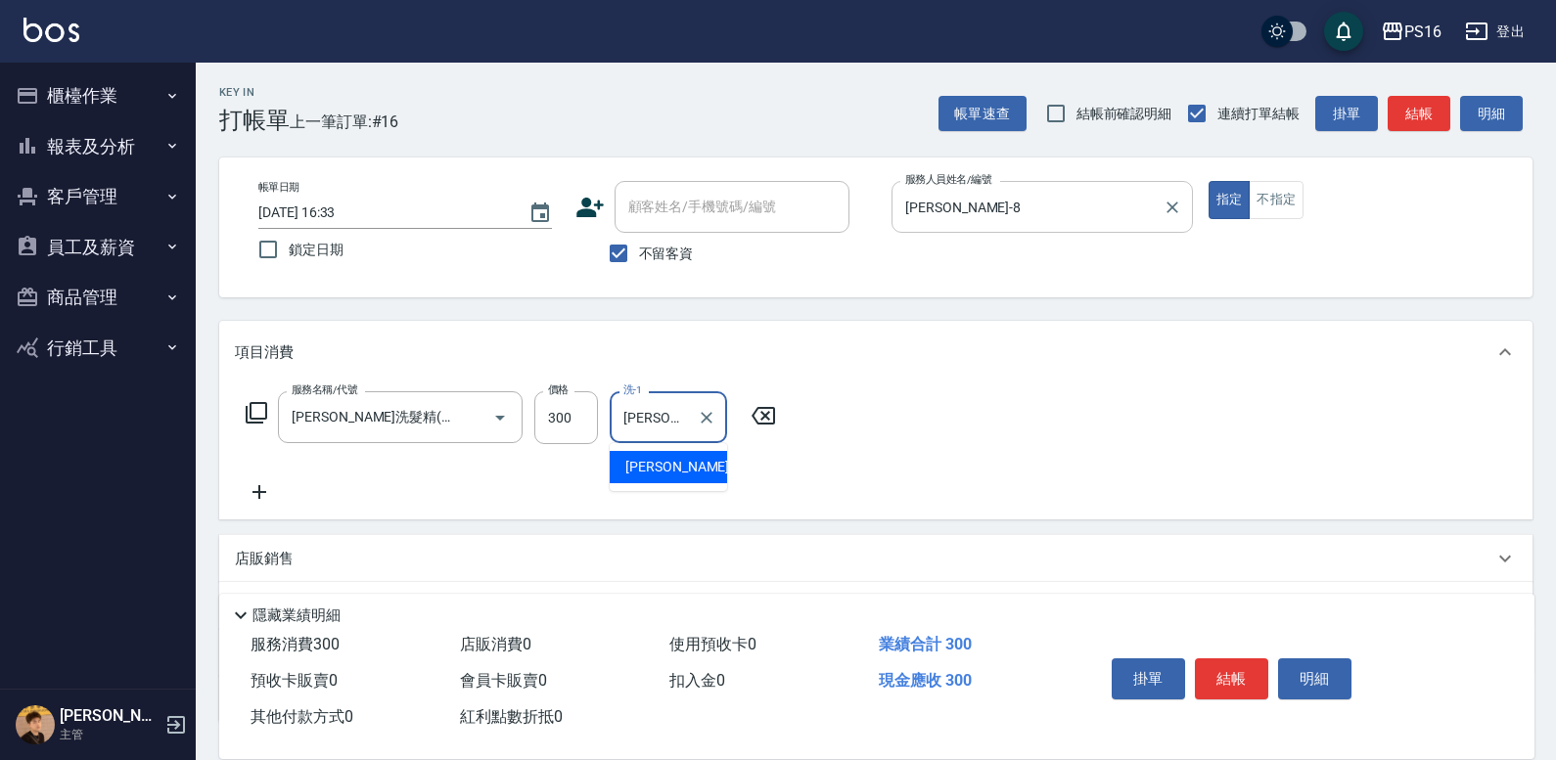
type input "[PERSON_NAME]-3"
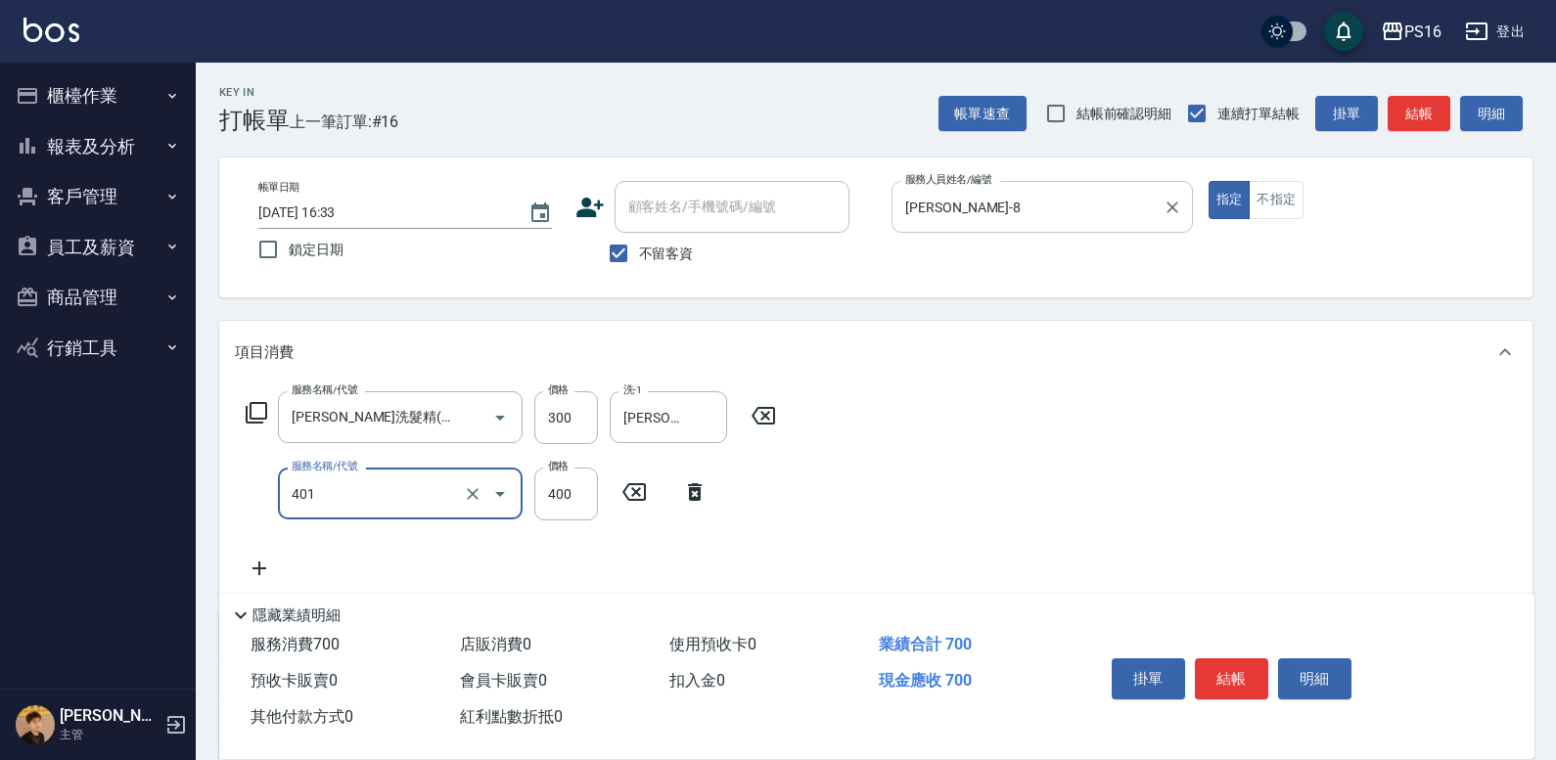
type input "剪髮(401)"
type input "250"
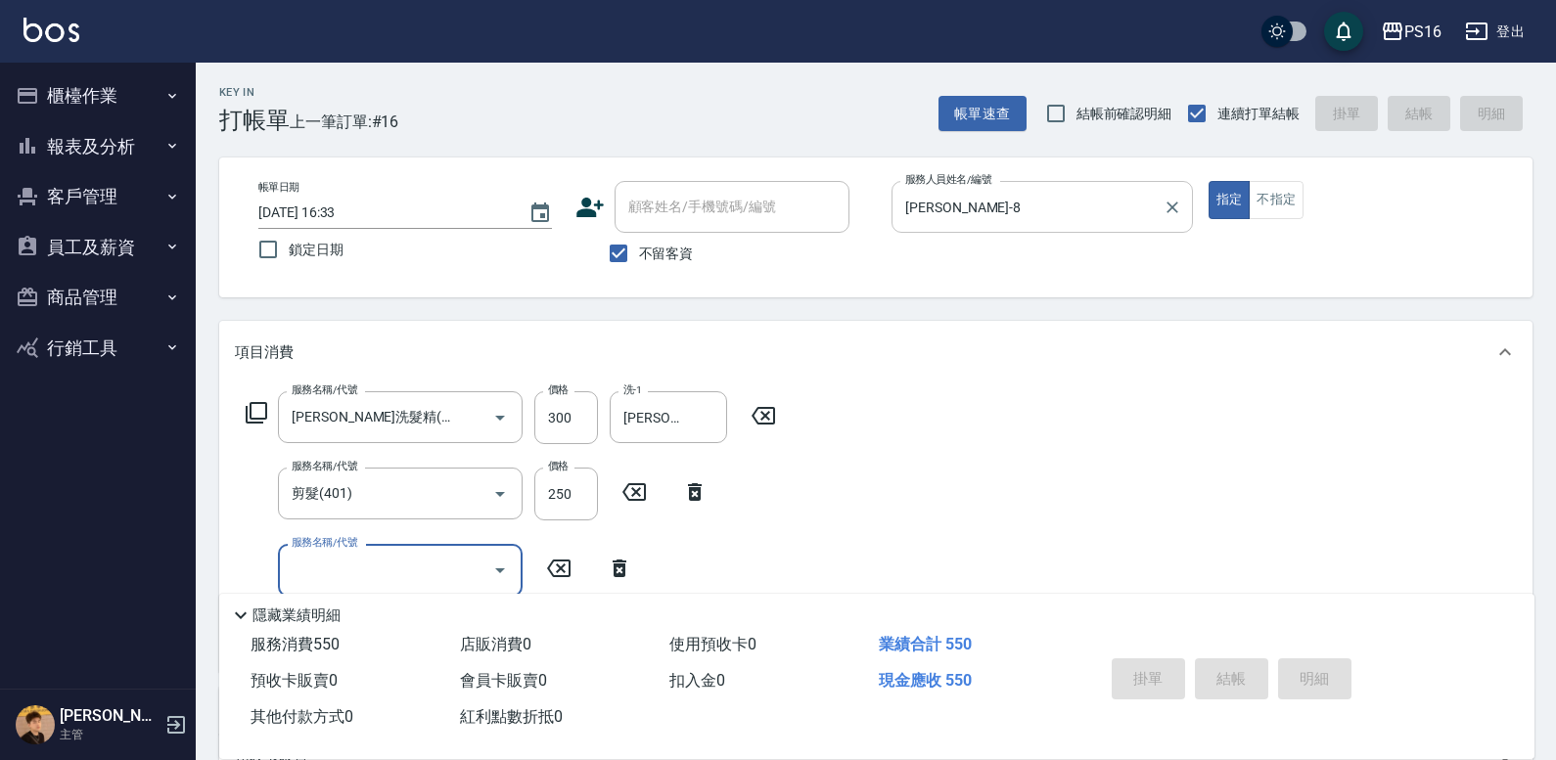
type input "[DATE] 16:38"
